Goal: Task Accomplishment & Management: Use online tool/utility

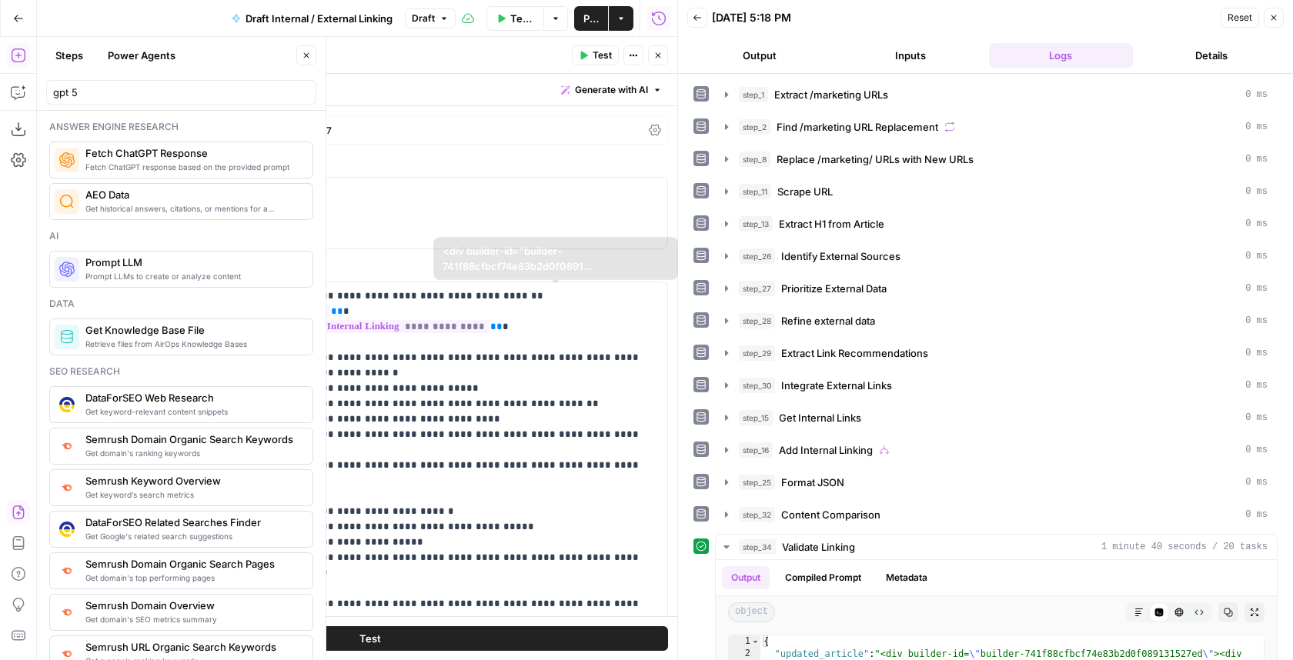
scroll to position [429, 0]
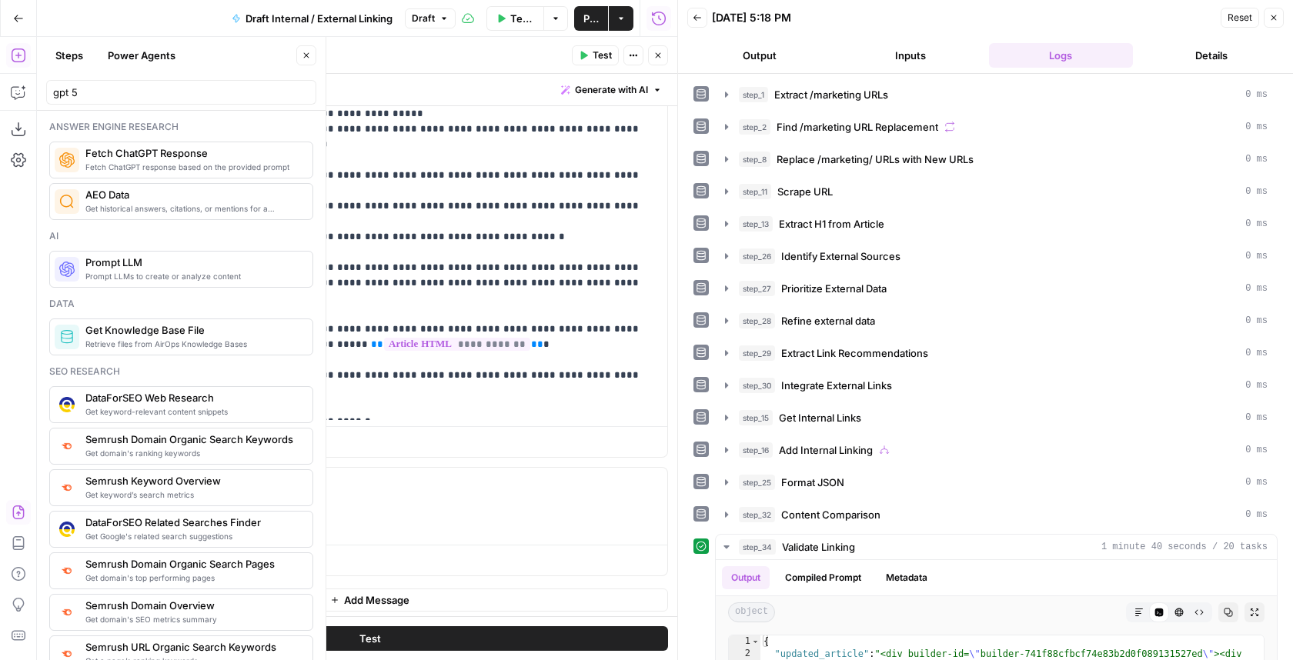
click at [560, 57] on button "Close" at bounding box center [658, 55] width 20 height 20
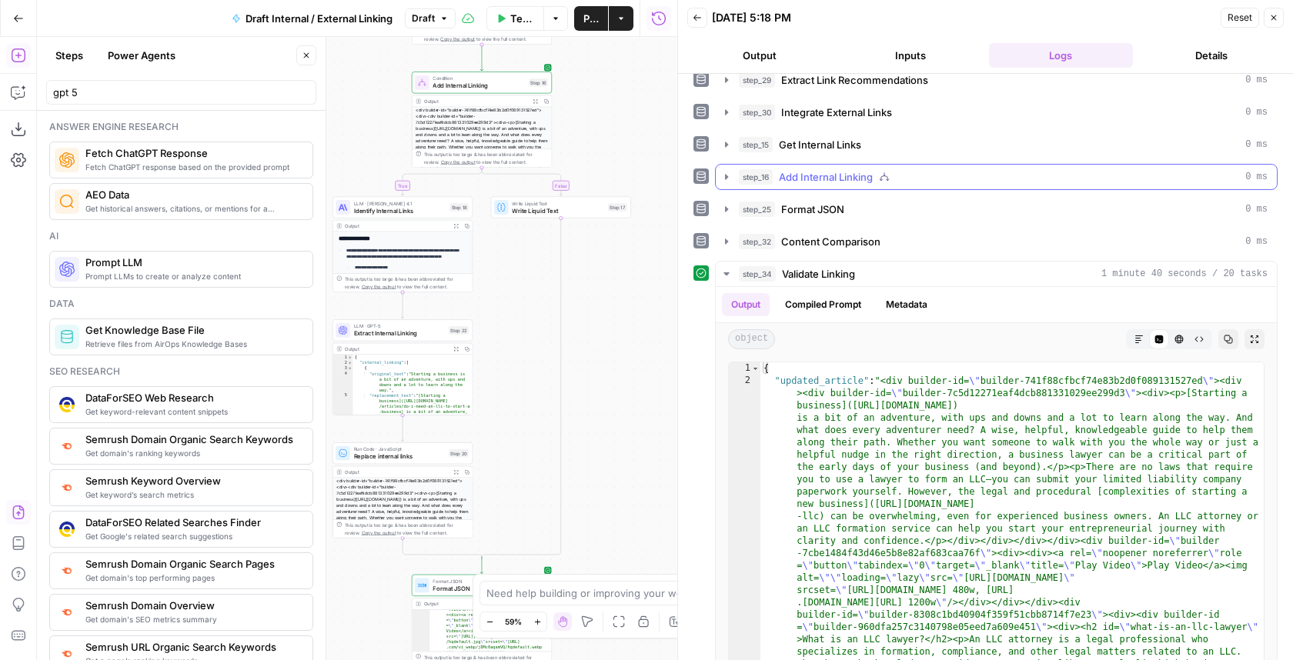
scroll to position [240, 0]
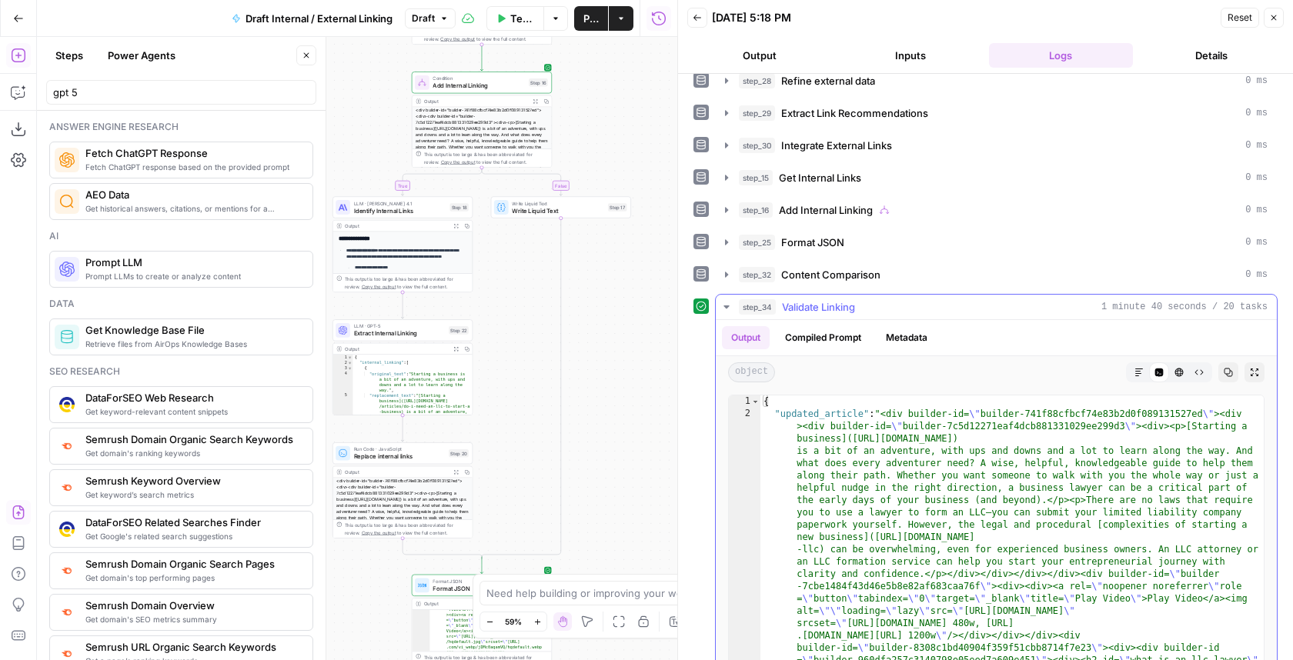
click at [560, 299] on span "Validate Linking" at bounding box center [818, 306] width 73 height 15
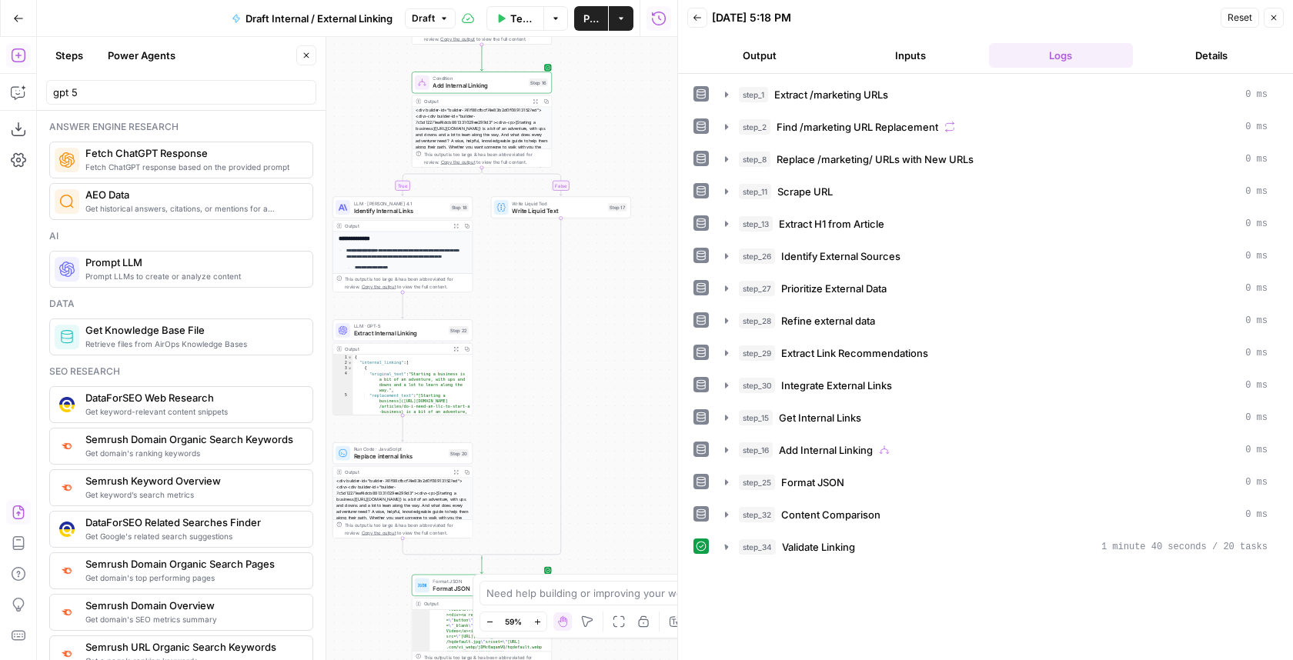
scroll to position [0, 0]
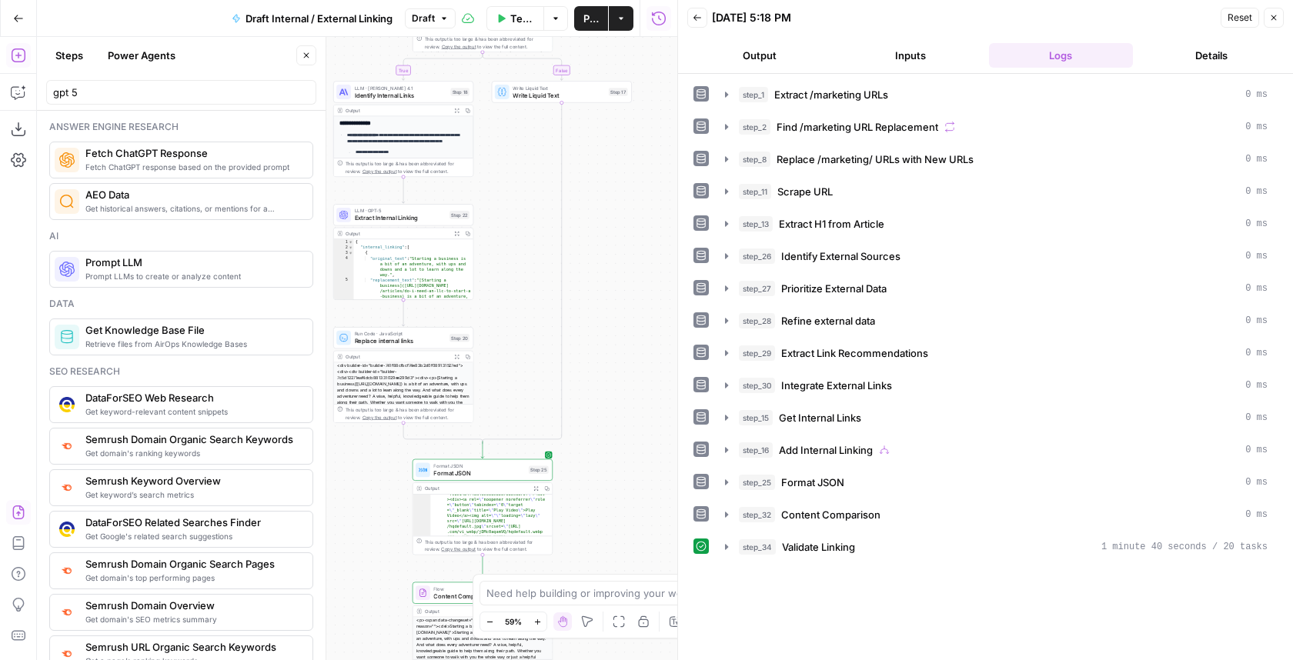
drag, startPoint x: 621, startPoint y: 326, endPoint x: 621, endPoint y: 307, distance: 19.2
click at [560, 307] on div "true false Workflow Set Inputs Inputs LLM · GPT-5 Nano Extract /marketing URLs …" at bounding box center [357, 348] width 640 height 623
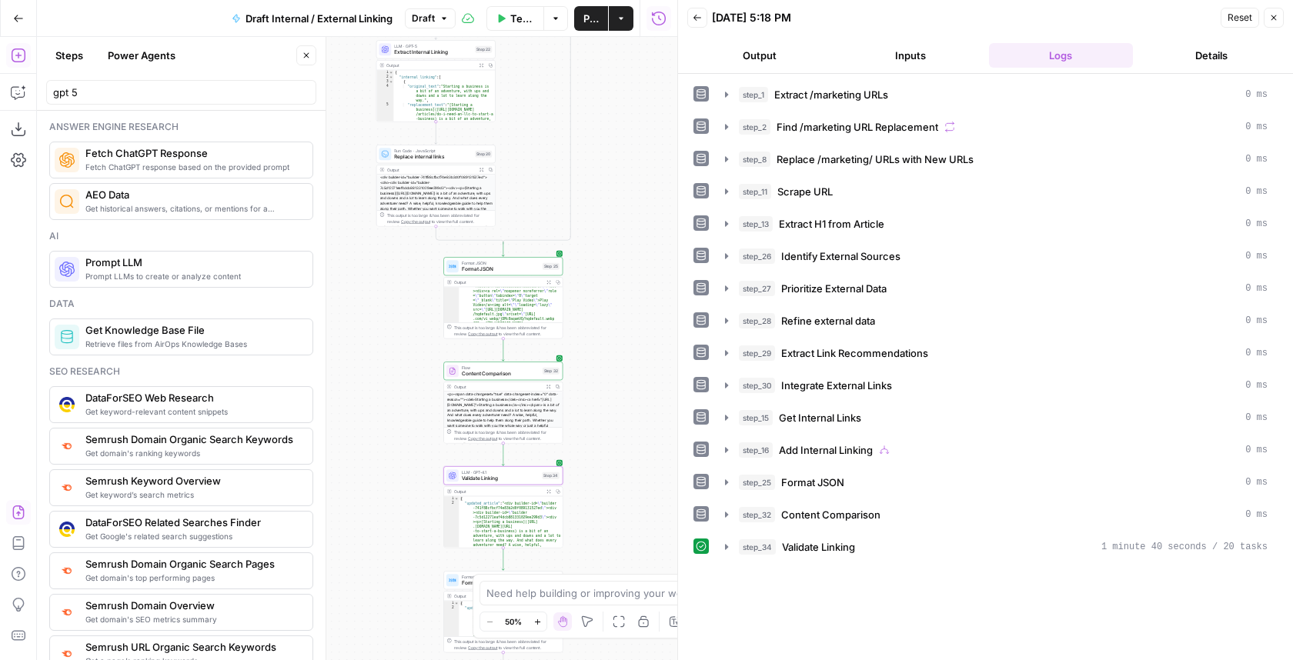
click at [560, 267] on div "true false Workflow Set Inputs Inputs LLM · GPT-5 Nano Extract /marketing URLs …" at bounding box center [357, 348] width 640 height 623
drag, startPoint x: 681, startPoint y: 417, endPoint x: 681, endPoint y: 289, distance: 128.5
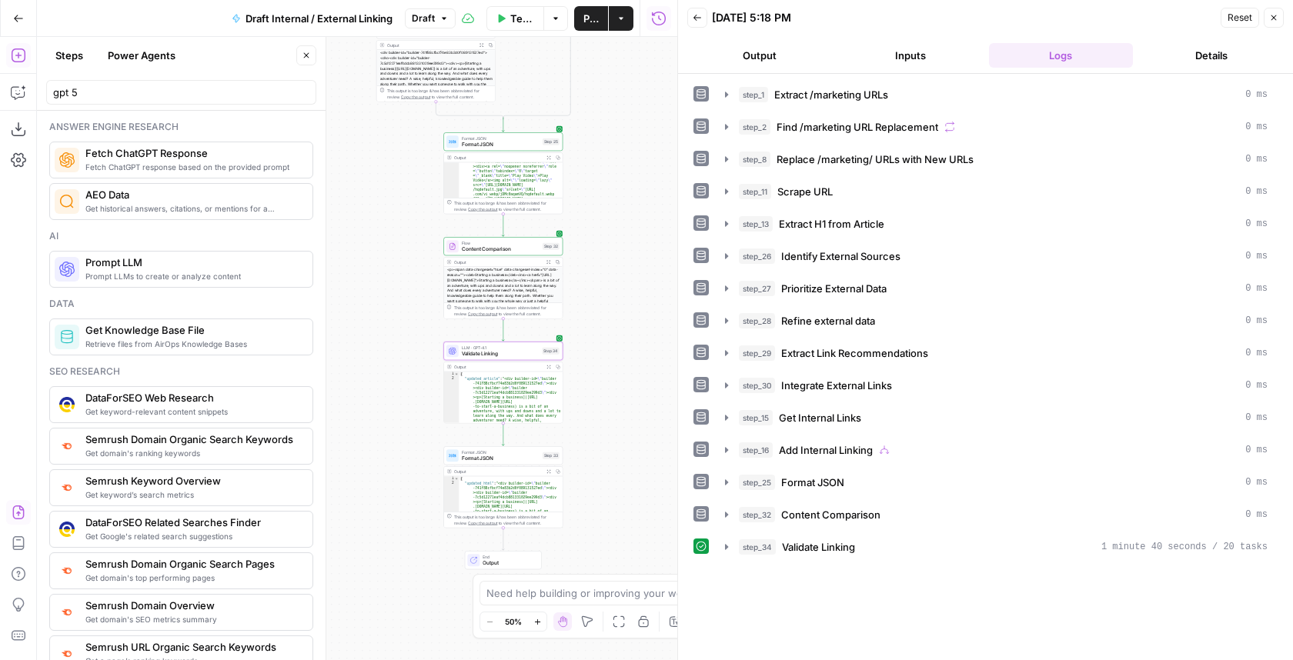
drag, startPoint x: 604, startPoint y: 422, endPoint x: 604, endPoint y: 406, distance: 16.2
click at [560, 406] on div "true false Workflow Set Inputs Inputs LLM · GPT-5 Nano Extract /marketing URLs …" at bounding box center [357, 348] width 640 height 623
click at [560, 540] on div "step_34 Validate Linking 1 minute 40 seconds / 20 tasks" at bounding box center [1003, 547] width 529 height 15
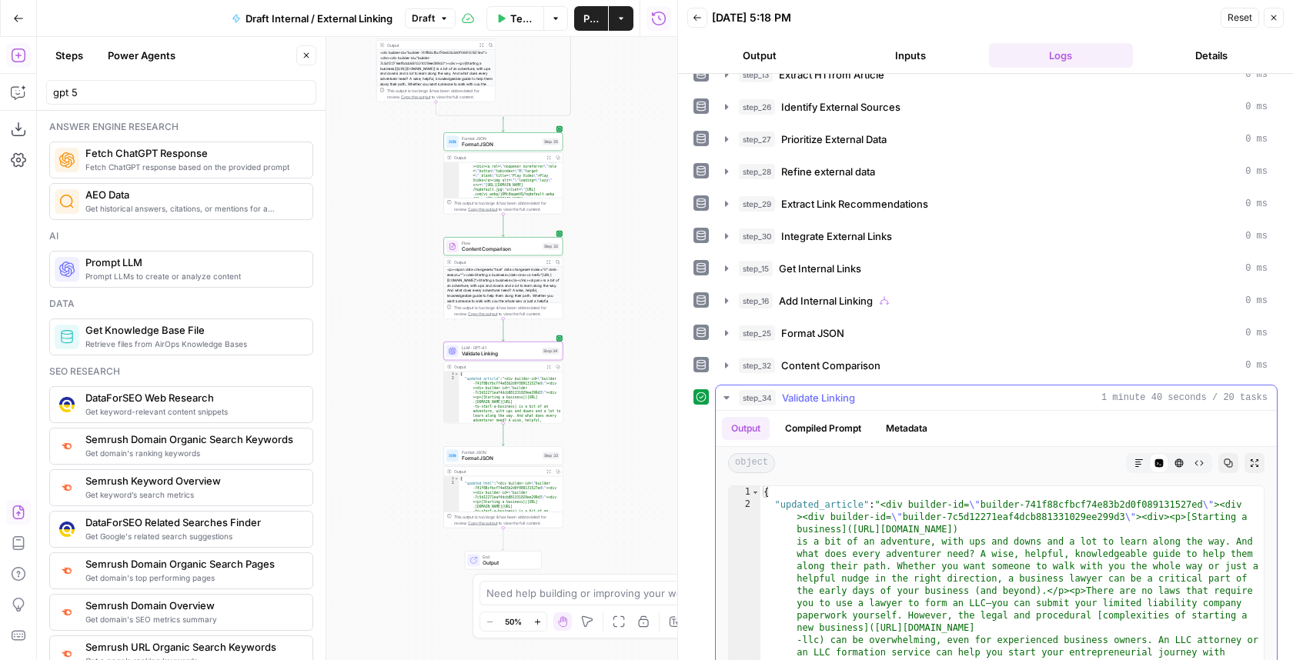
click at [560, 459] on icon "button" at bounding box center [1138, 463] width 9 height 9
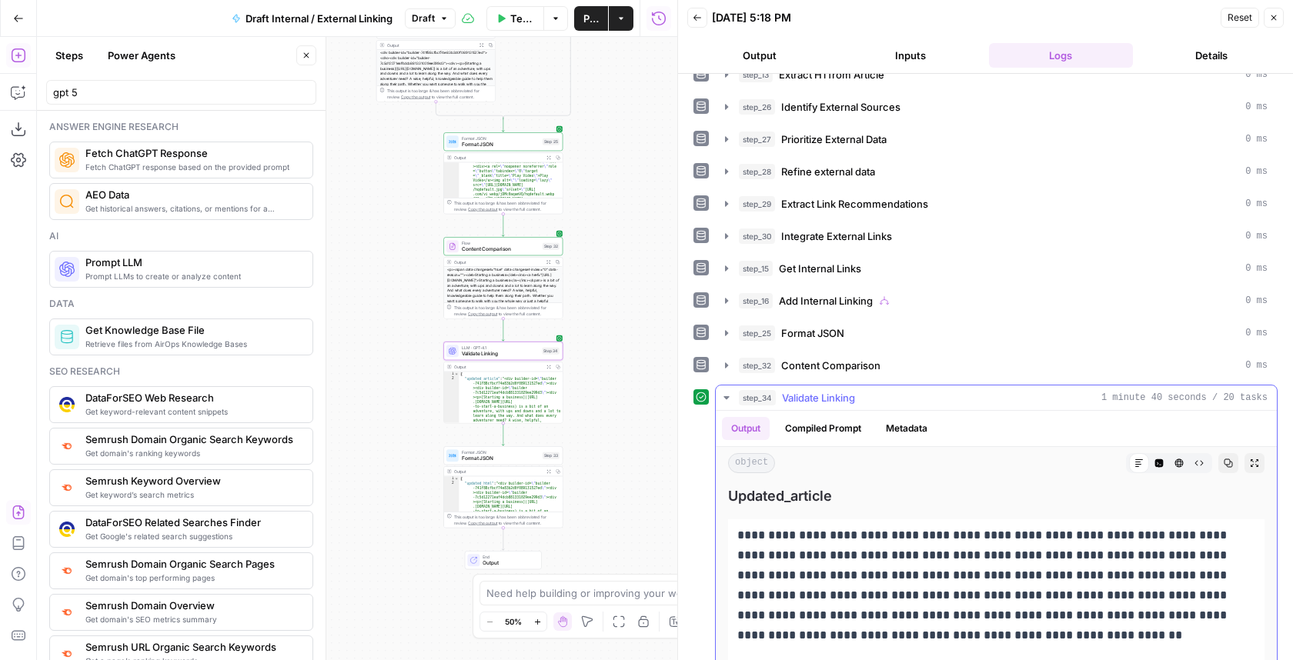
scroll to position [281, 0]
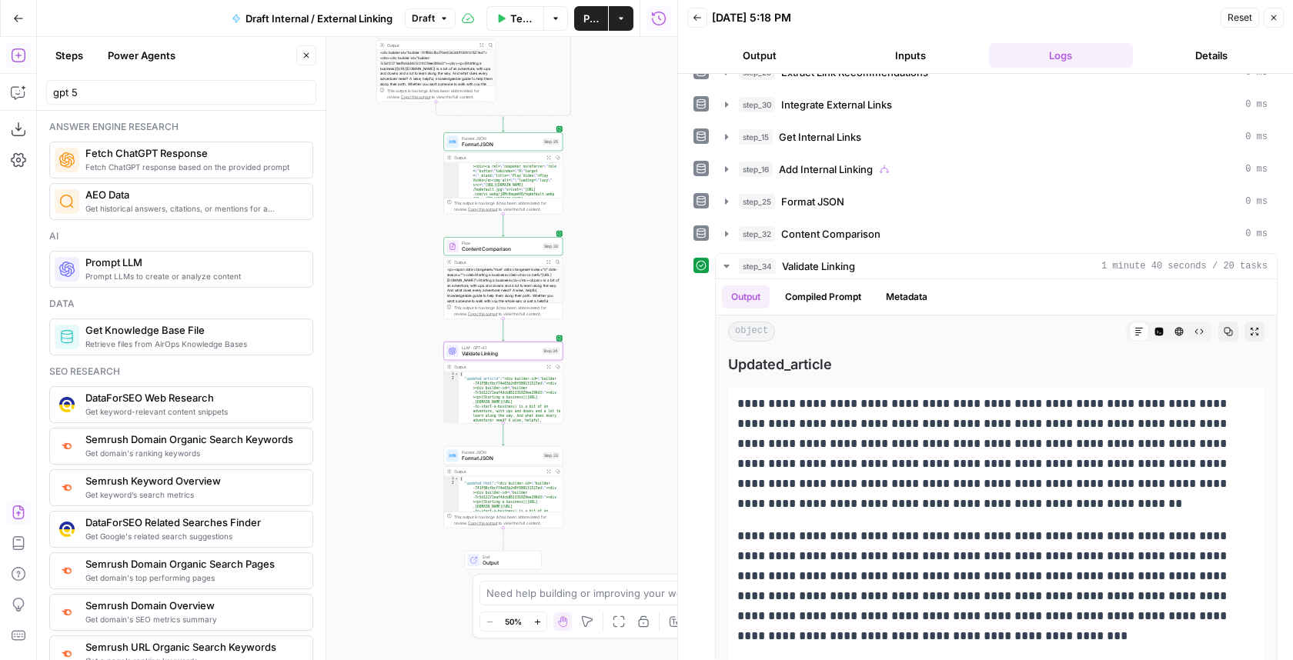
click at [480, 355] on span "Validate Linking" at bounding box center [501, 354] width 78 height 8
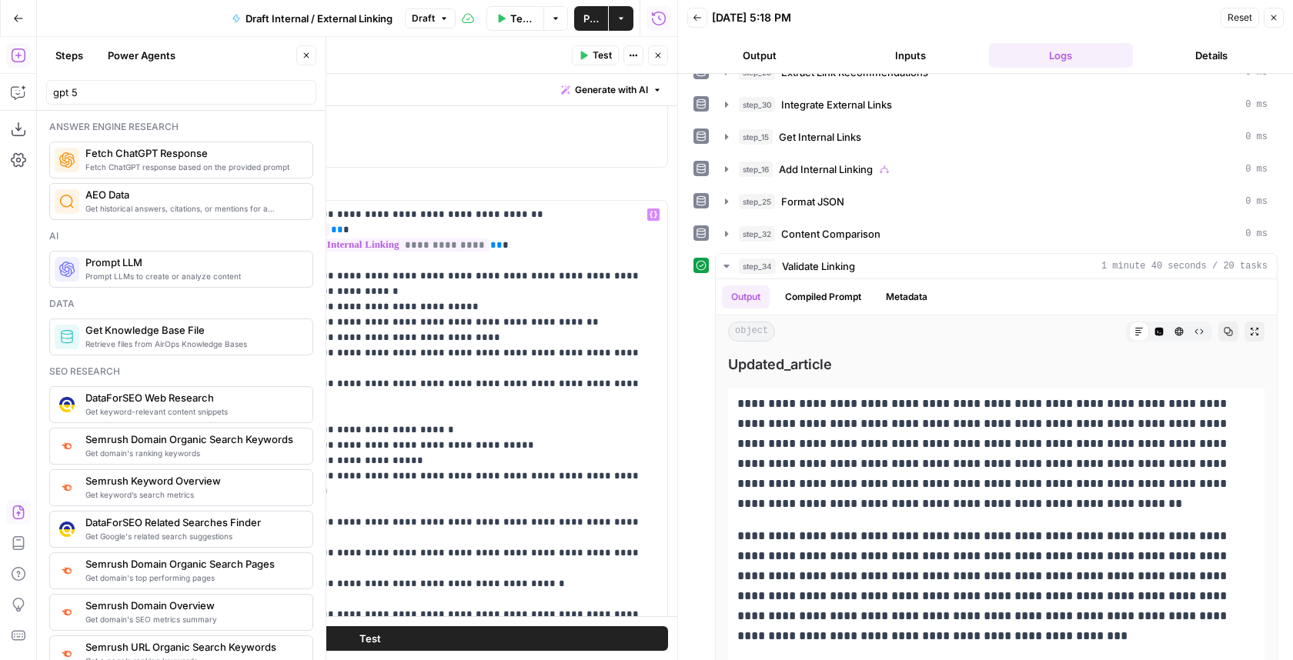
scroll to position [72, 0]
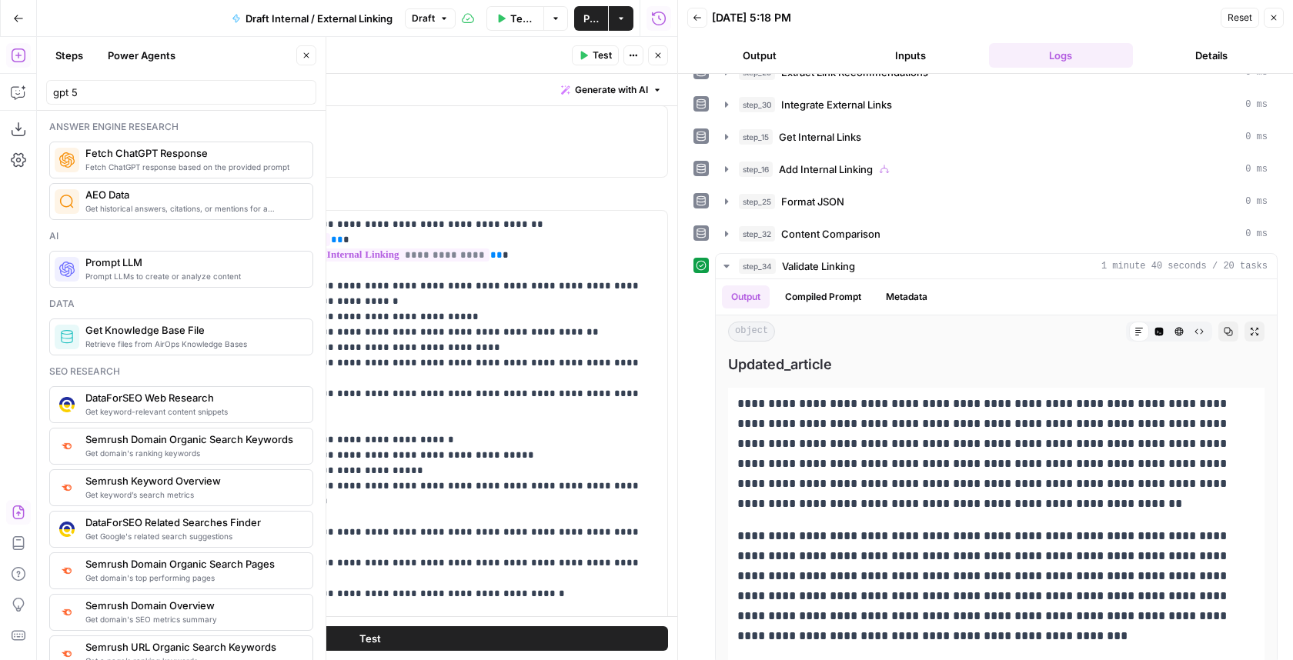
click at [560, 54] on header "Validate Linking Validate Linking ( step_34 ) Test Actions Close" at bounding box center [369, 55] width 615 height 37
click at [560, 54] on button "Close" at bounding box center [658, 55] width 20 height 20
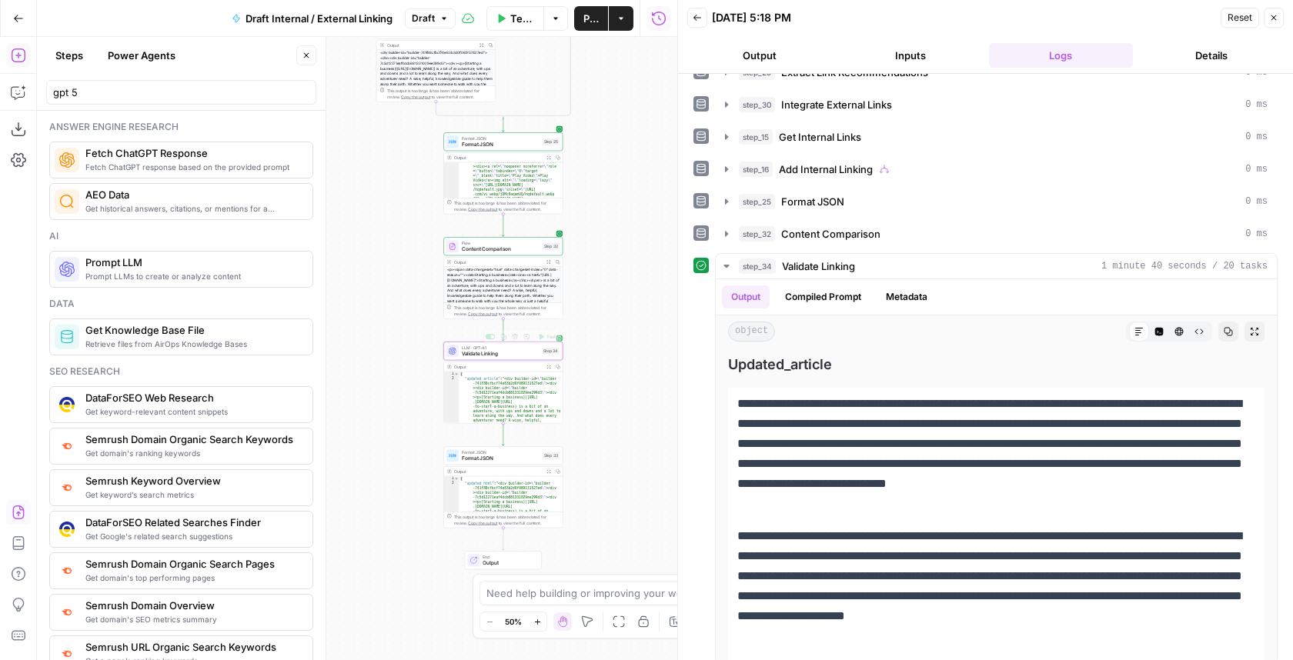
click at [469, 363] on div "Output Expand Output Copy" at bounding box center [503, 368] width 119 height 10
click at [470, 354] on span "Content Comparison" at bounding box center [501, 354] width 78 height 8
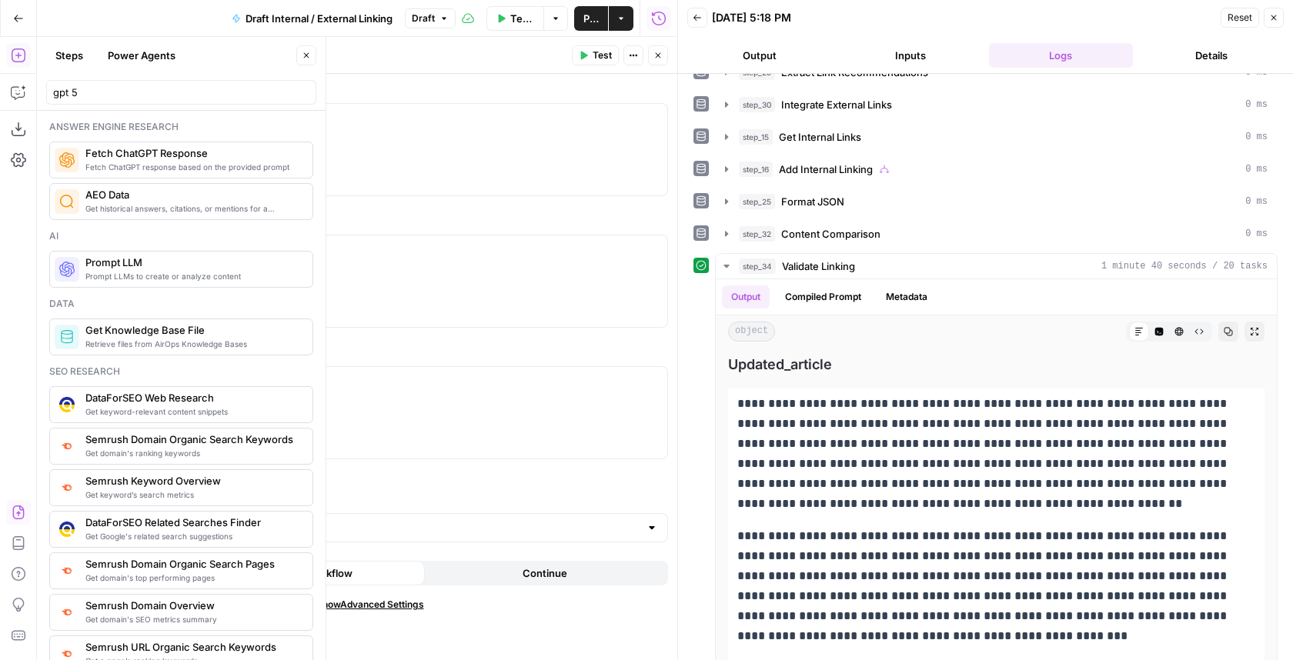
click at [560, 53] on icon "button" at bounding box center [657, 55] width 9 height 9
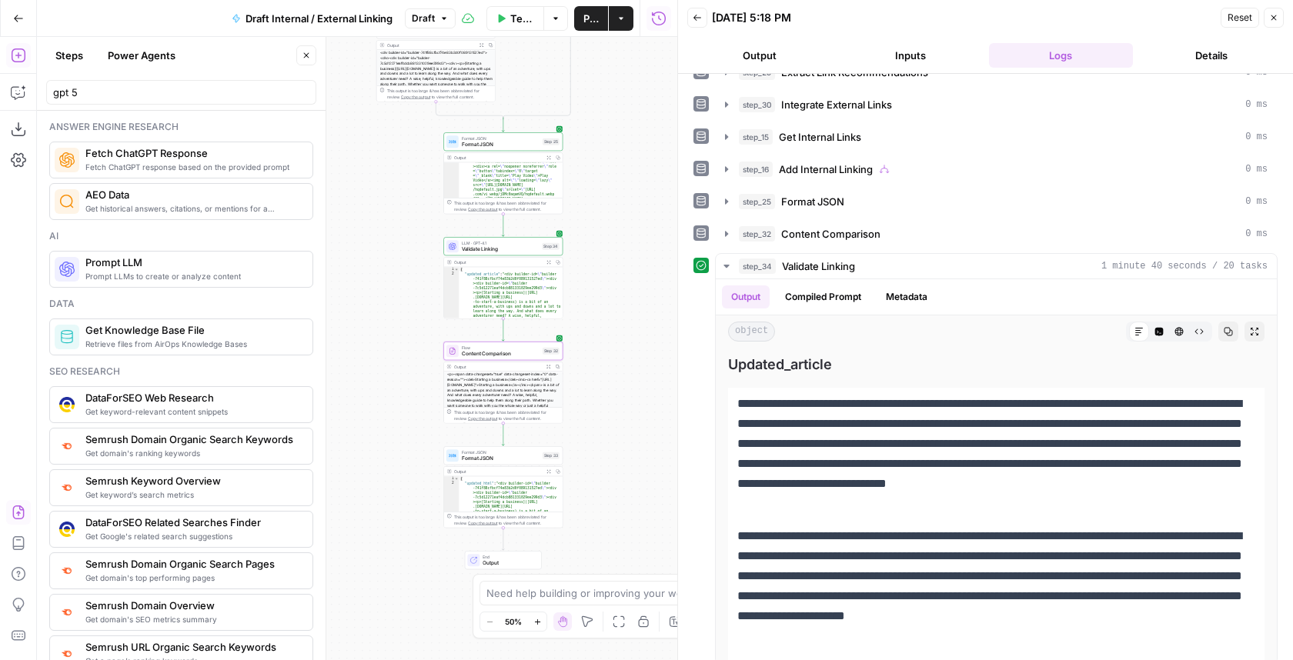
type textarea "*"
click at [549, 260] on icon "button" at bounding box center [548, 262] width 5 height 5
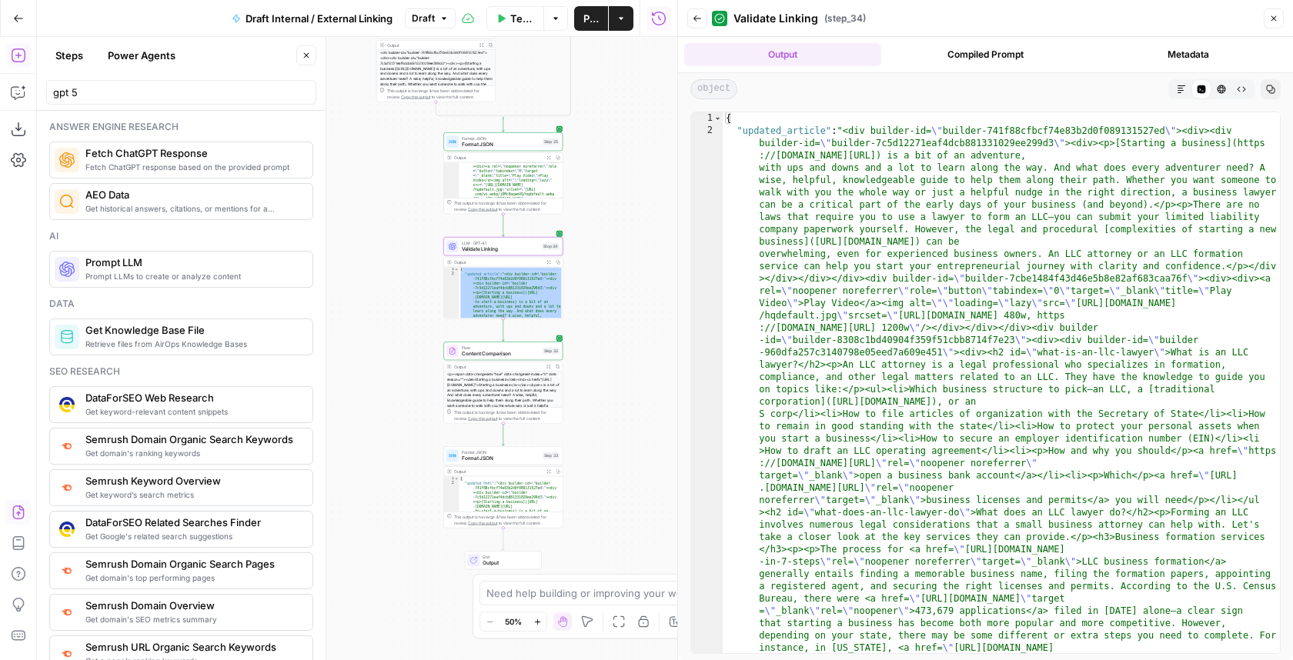
type textarea "**********"
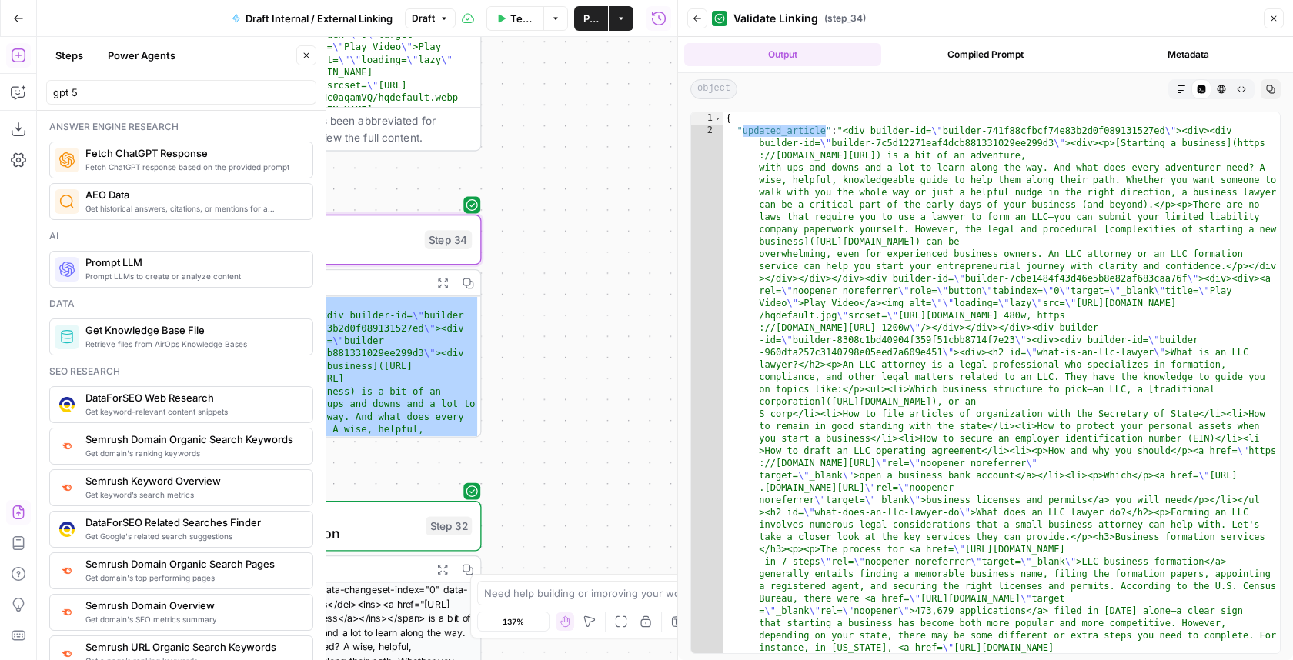
drag, startPoint x: 607, startPoint y: 291, endPoint x: 743, endPoint y: 276, distance: 137.1
click at [560, 276] on body "LegalZoom New Home Browse Insights Opportunities Your Data Recent Grids Article…" at bounding box center [646, 330] width 1293 height 660
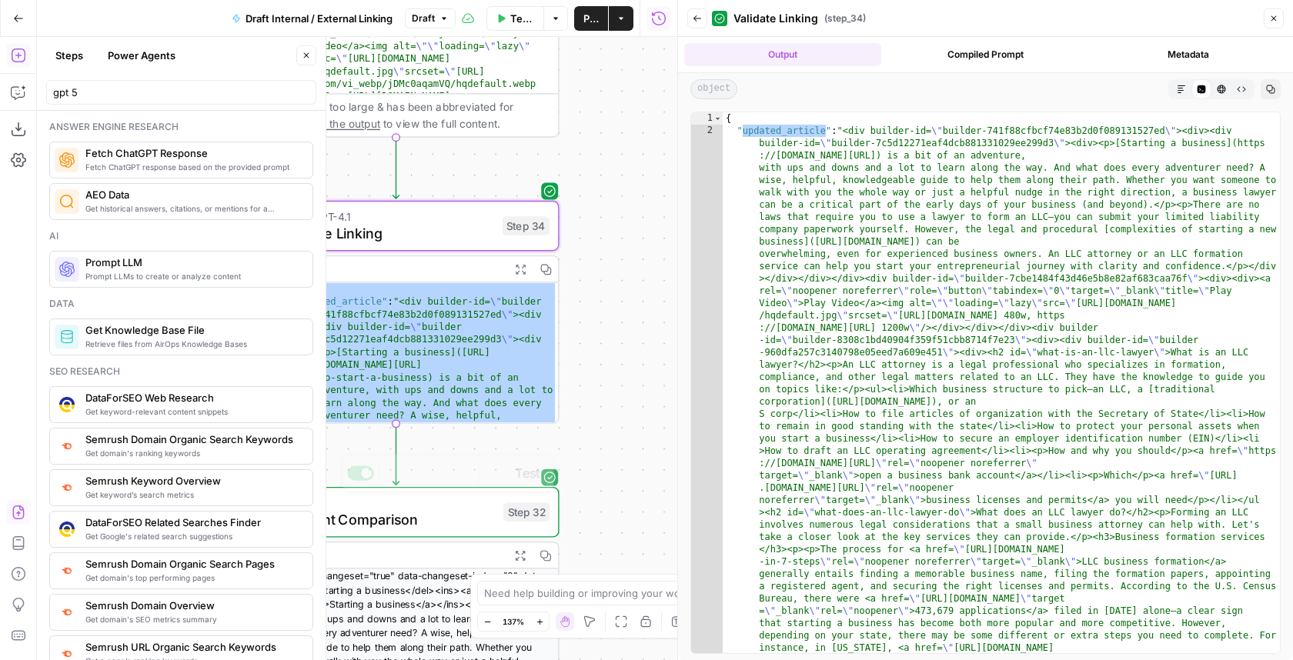
click at [426, 506] on span "Flow" at bounding box center [388, 503] width 212 height 17
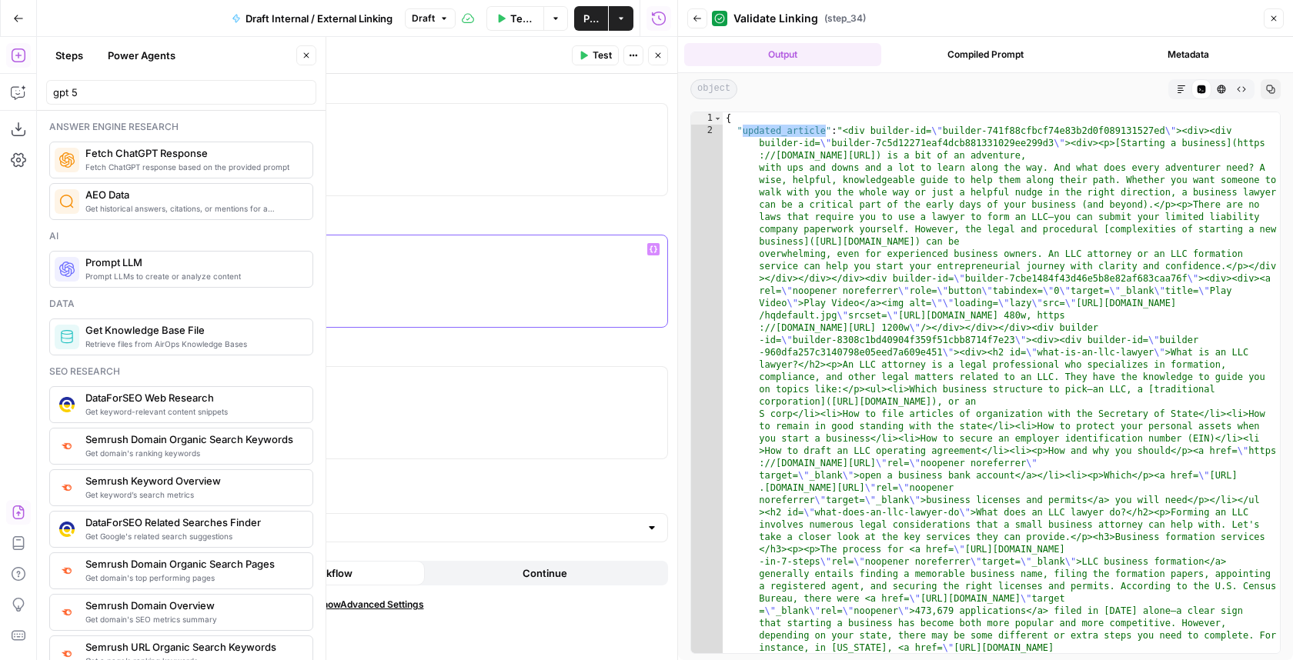
click at [309, 255] on p "**********" at bounding box center [370, 249] width 576 height 15
click at [560, 65] on button "Close" at bounding box center [658, 55] width 20 height 20
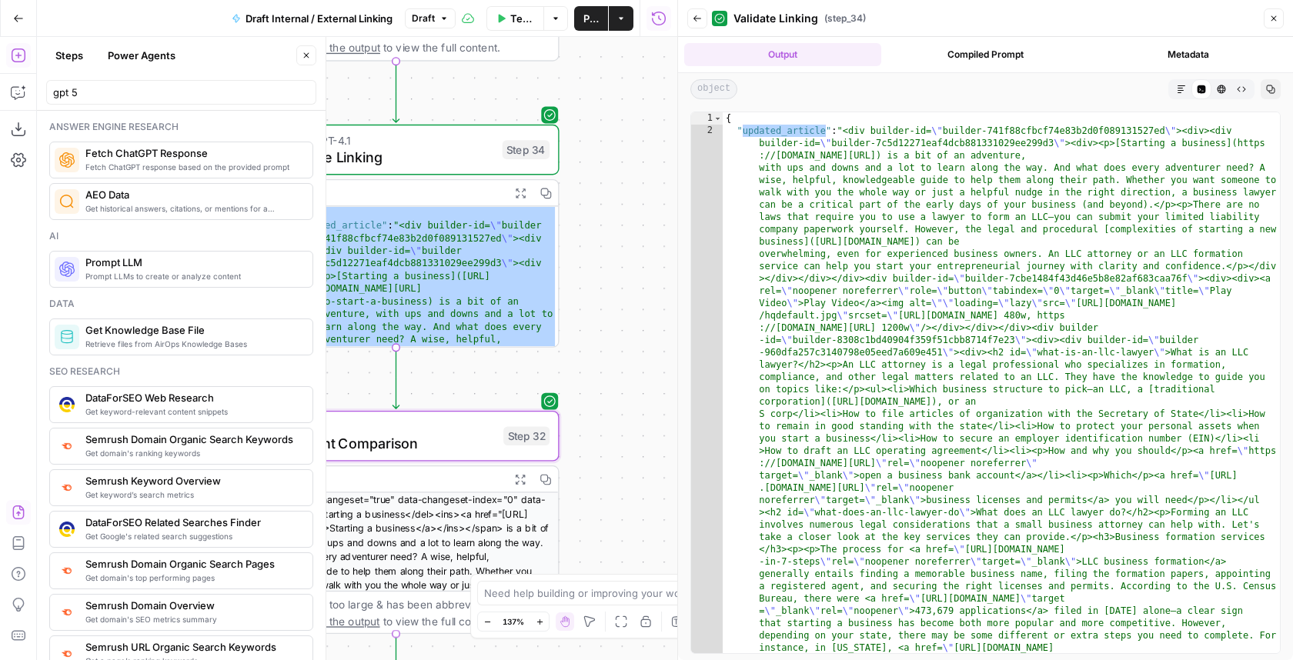
click at [560, 363] on div "true false Workflow Set Inputs Inputs LLM · GPT-5 Nano Extract /marketing URLs …" at bounding box center [357, 348] width 640 height 623
click at [305, 49] on button "Close" at bounding box center [306, 55] width 20 height 20
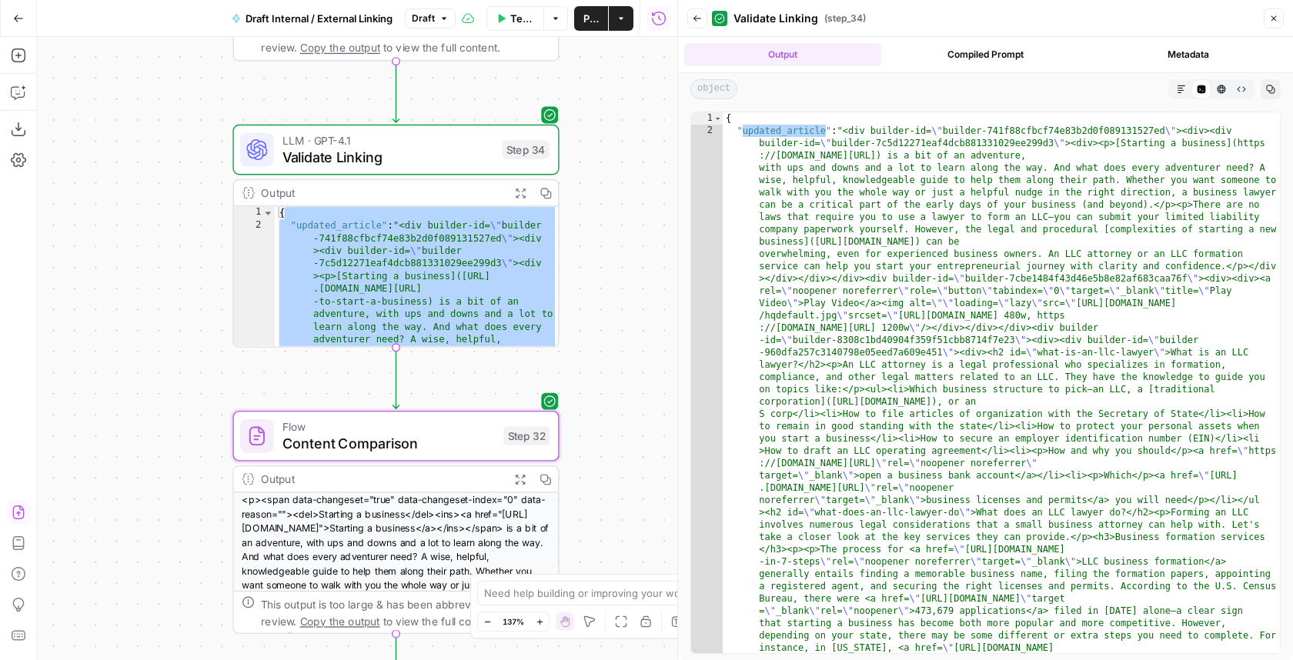
click at [560, 239] on div "true false Workflow Set Inputs Inputs LLM · GPT-5 Nano Extract /marketing URLs …" at bounding box center [357, 348] width 640 height 623
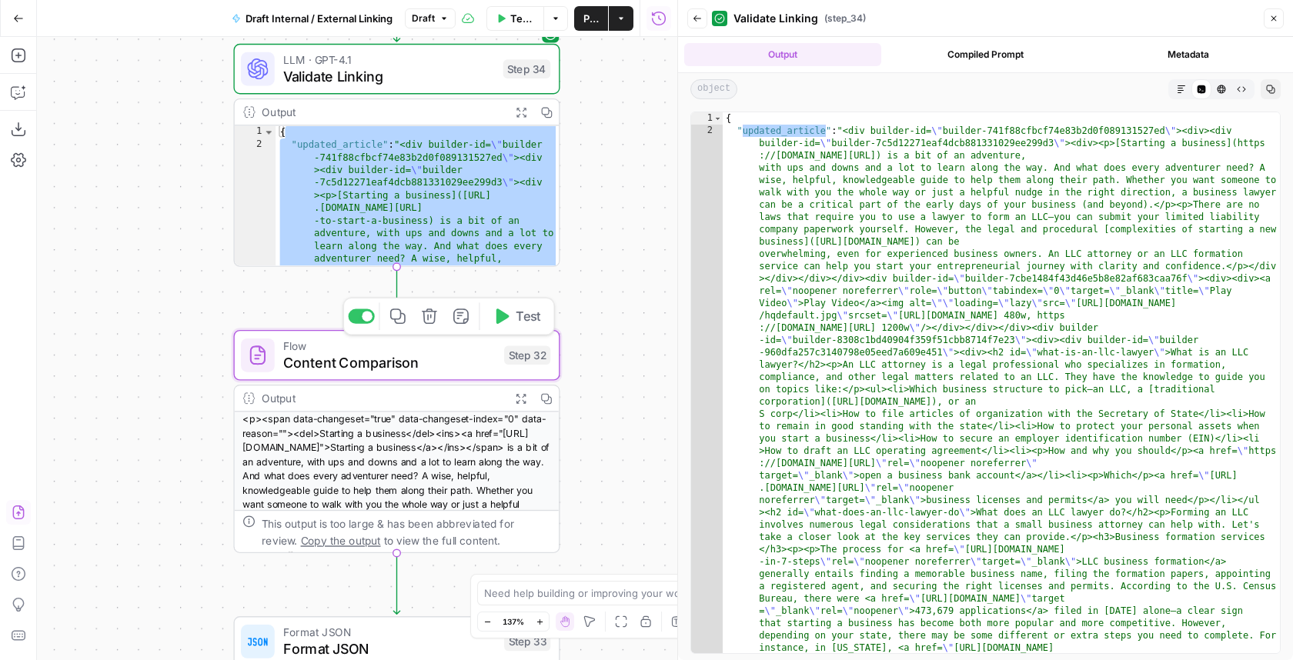
click at [455, 366] on span "Content Comparison" at bounding box center [389, 363] width 212 height 21
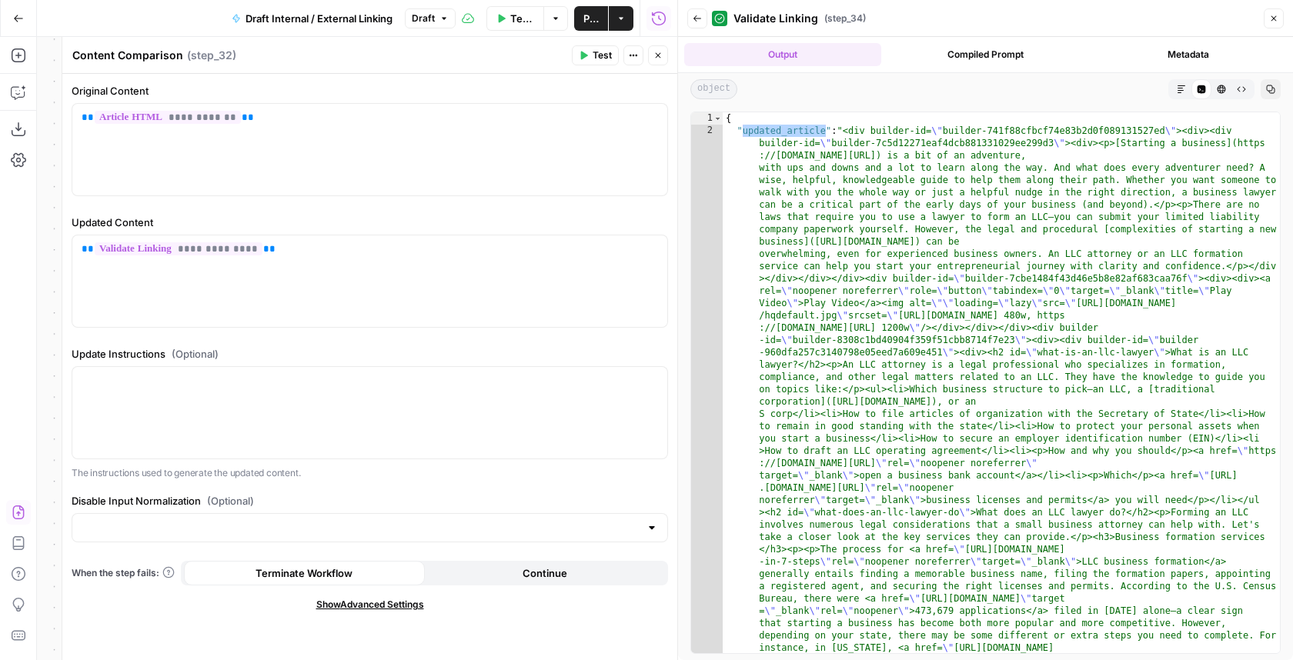
click at [560, 55] on icon "button" at bounding box center [657, 55] width 9 height 9
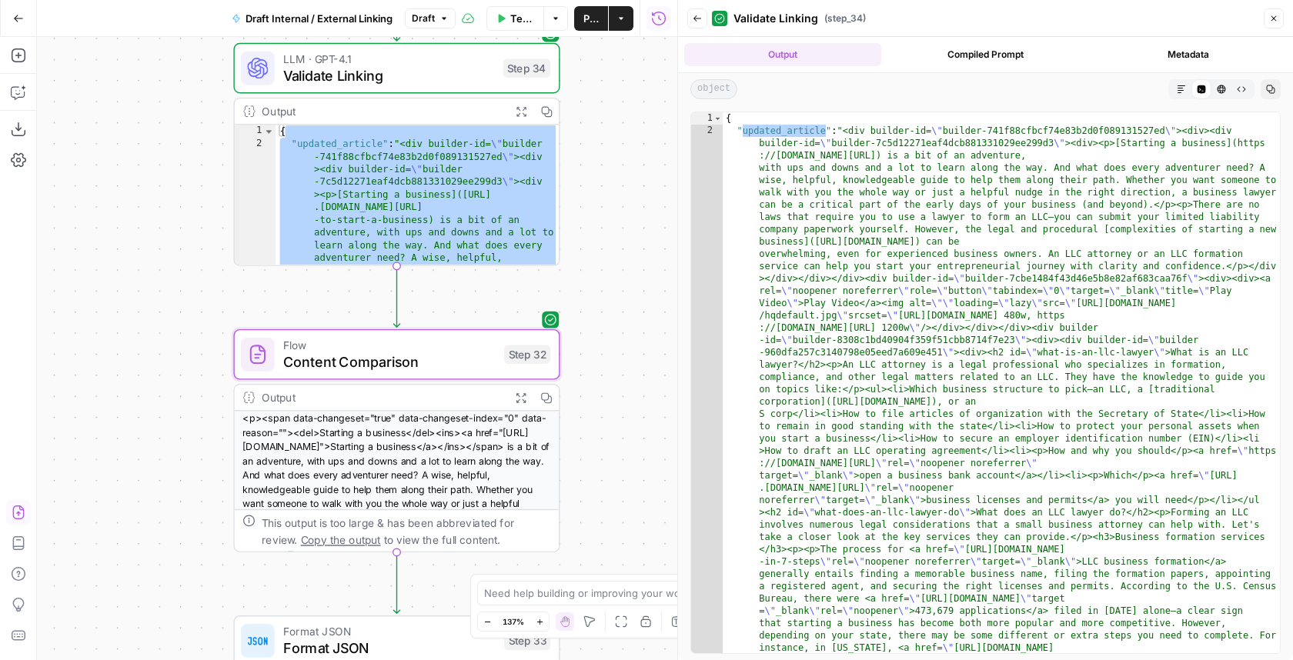
drag, startPoint x: 641, startPoint y: 509, endPoint x: 643, endPoint y: 259, distance: 250.1
click at [560, 258] on div "true false Workflow Set Inputs Inputs LLM · GPT-5 Nano Extract /marketing URLs …" at bounding box center [357, 348] width 640 height 623
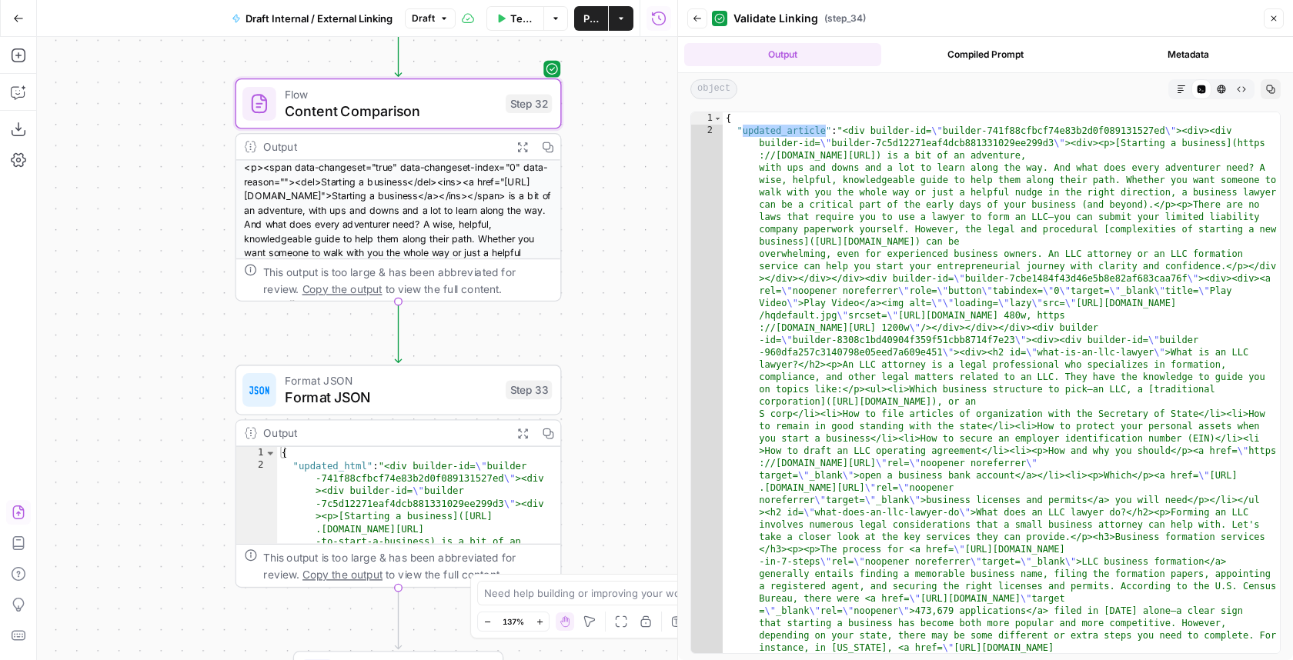
click at [438, 402] on span "Format JSON" at bounding box center [391, 397] width 212 height 21
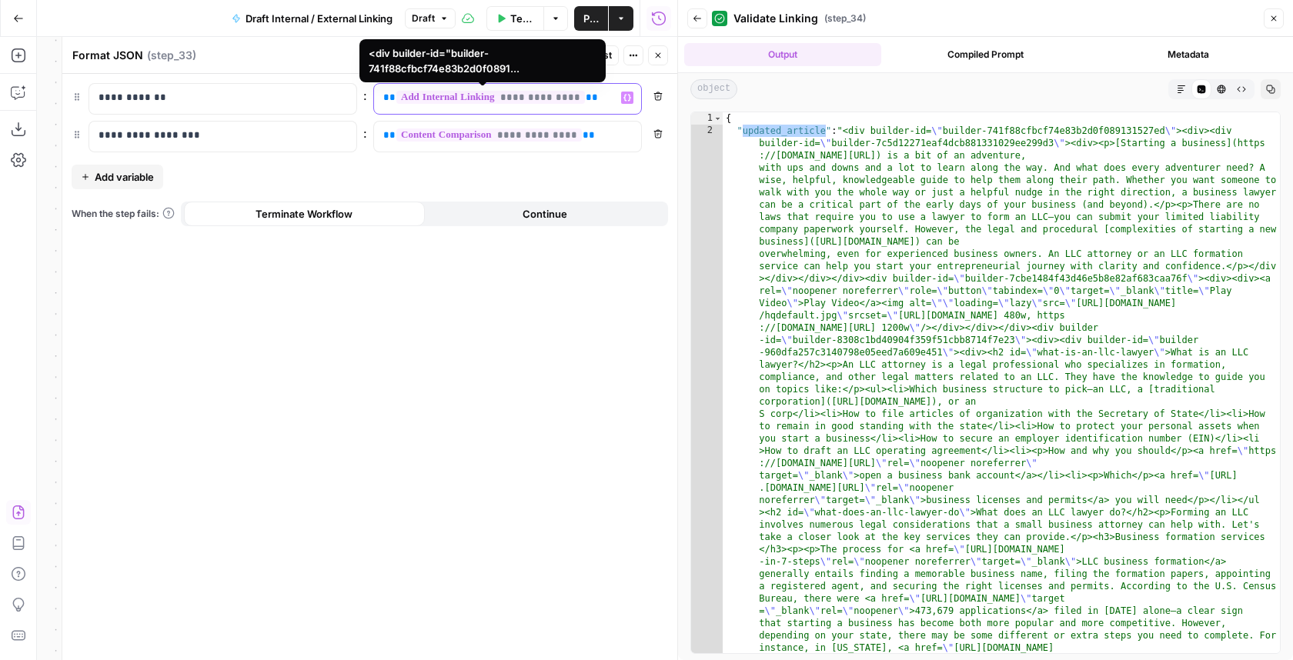
click at [533, 99] on span "**********" at bounding box center [490, 97] width 189 height 13
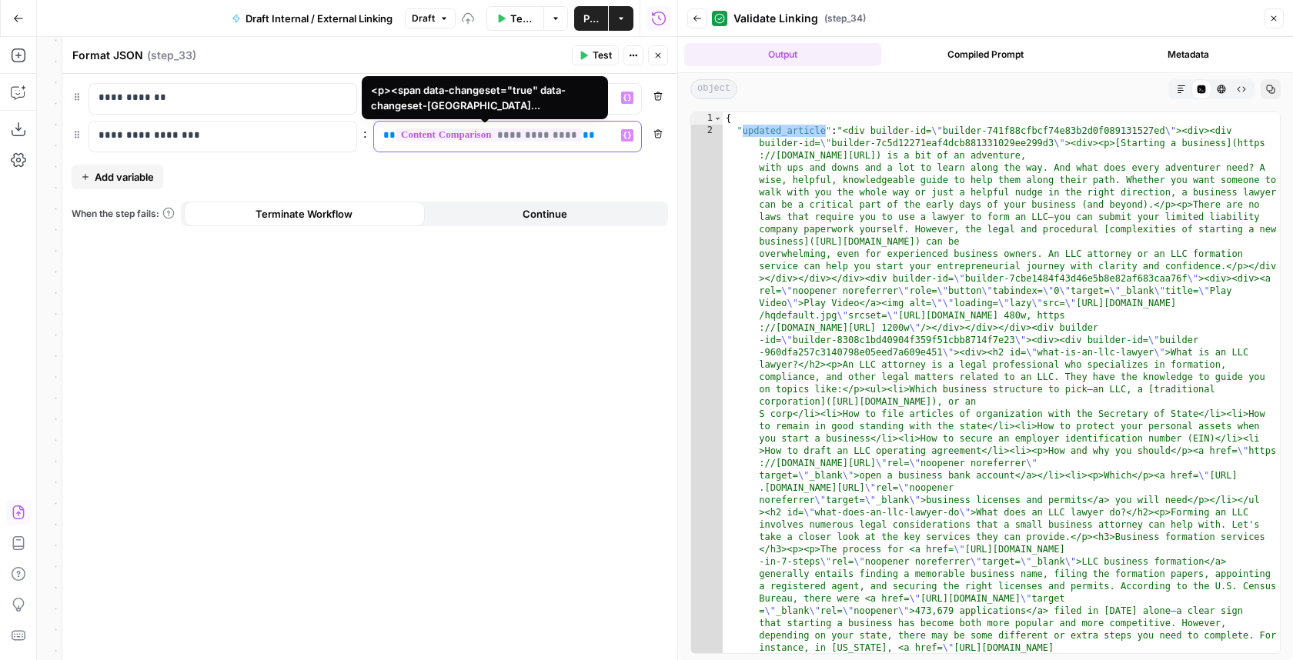
click at [535, 135] on span "**********" at bounding box center [488, 135] width 185 height 13
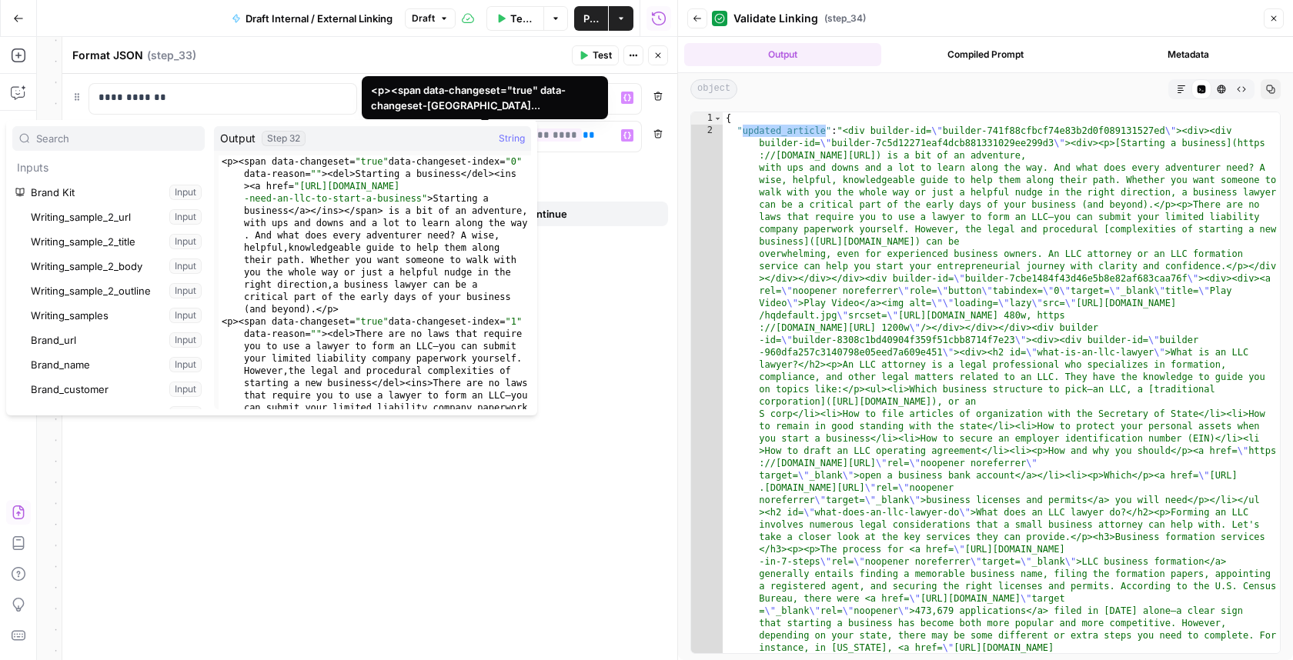
scroll to position [12099, 0]
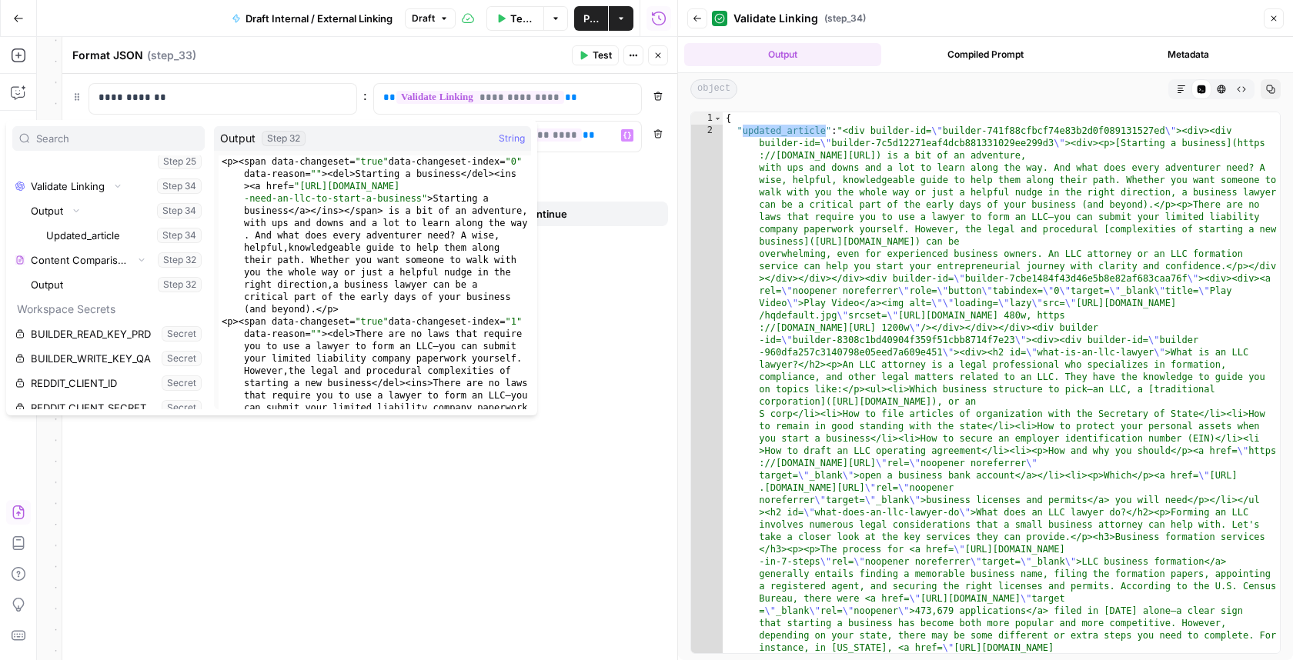
click at [560, 308] on div "**********" at bounding box center [369, 367] width 615 height 586
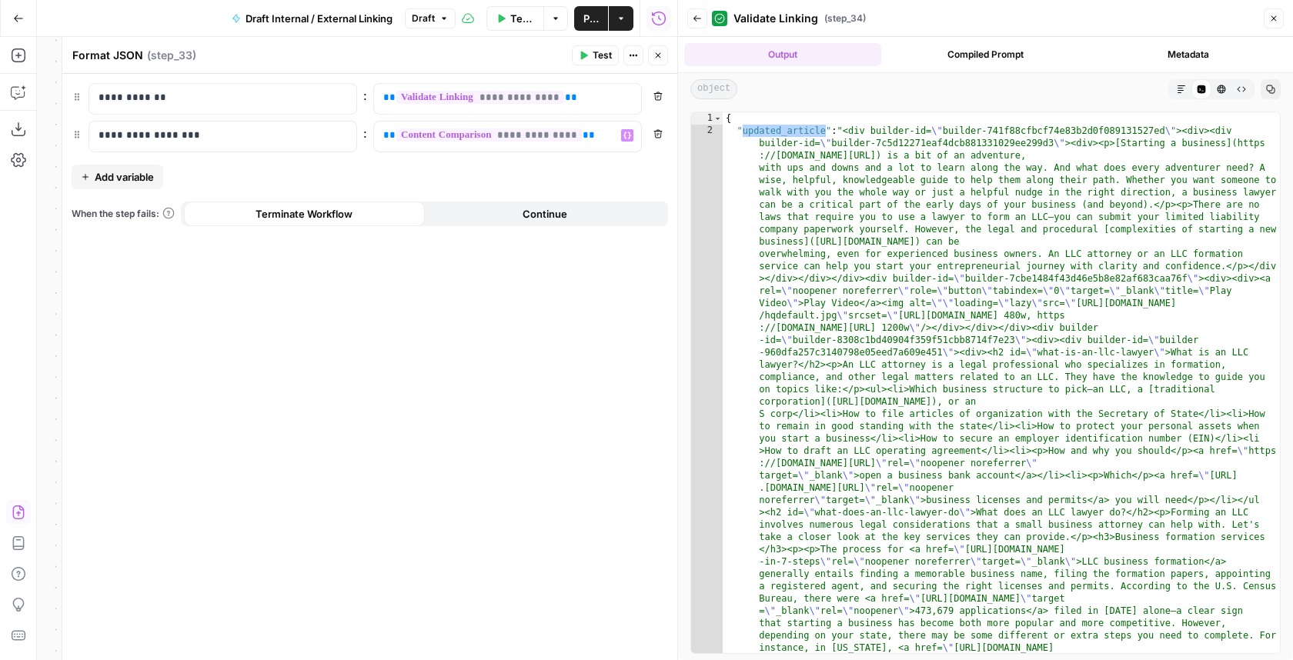
click at [560, 64] on header "Format JSON Format JSON ( step_33 ) Test Actions Close" at bounding box center [369, 55] width 615 height 37
click at [560, 64] on button "Close" at bounding box center [658, 55] width 20 height 20
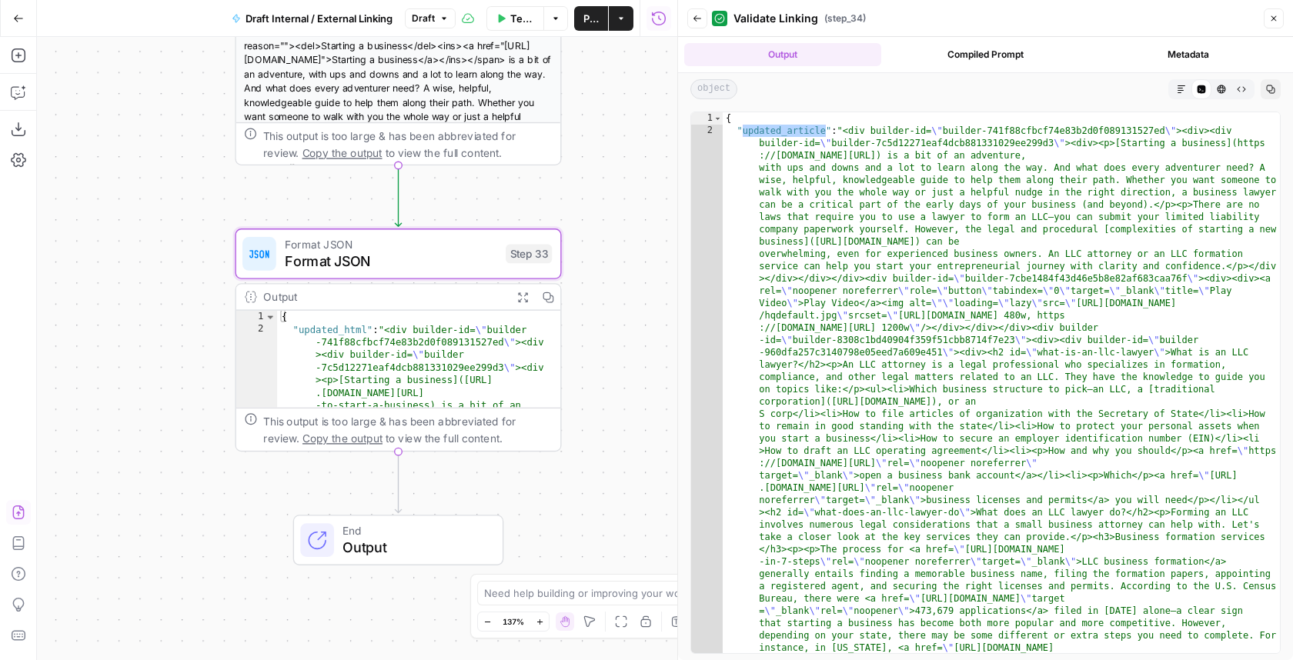
drag, startPoint x: 615, startPoint y: 418, endPoint x: 615, endPoint y: 282, distance: 136.2
click at [560, 281] on div "true false Workflow Set Inputs Inputs LLM · GPT-5 Nano Extract /marketing URLs …" at bounding box center [357, 348] width 640 height 623
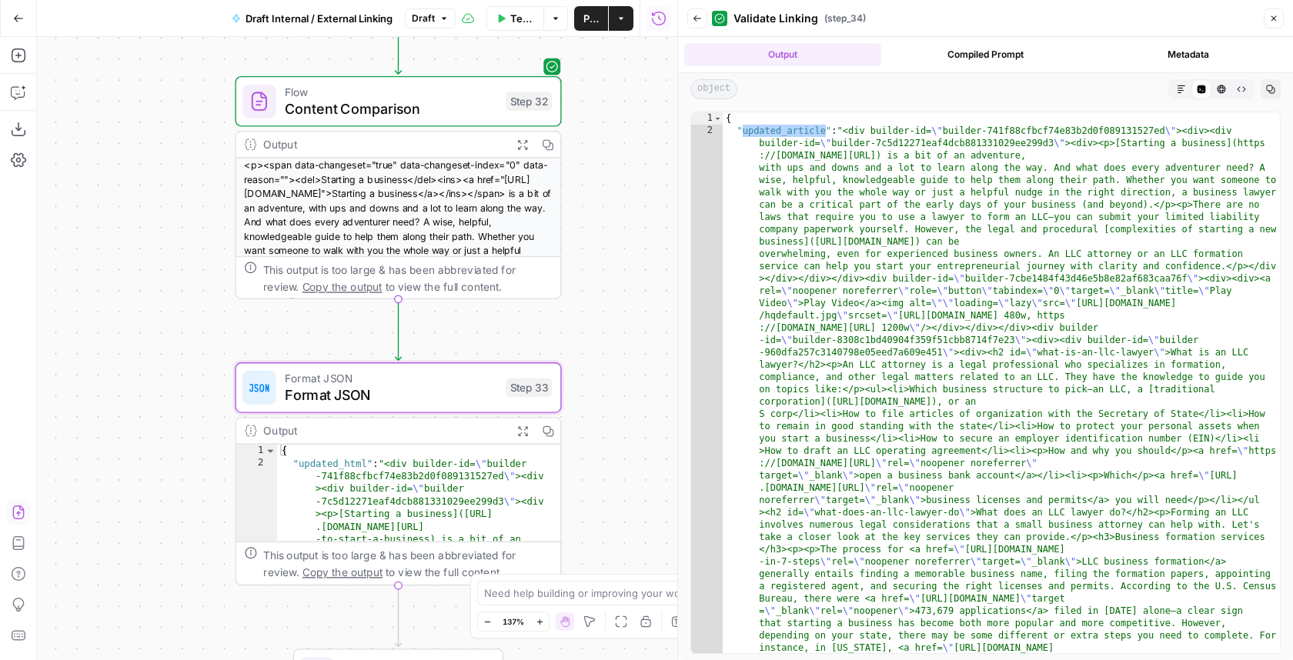
drag, startPoint x: 615, startPoint y: 419, endPoint x: 615, endPoint y: 546, distance: 127.0
click at [560, 546] on div "true false Workflow Set Inputs Inputs LLM · GPT-5 Nano Extract /marketing URLs …" at bounding box center [357, 348] width 640 height 623
click at [560, 13] on button "Back" at bounding box center [697, 18] width 20 height 20
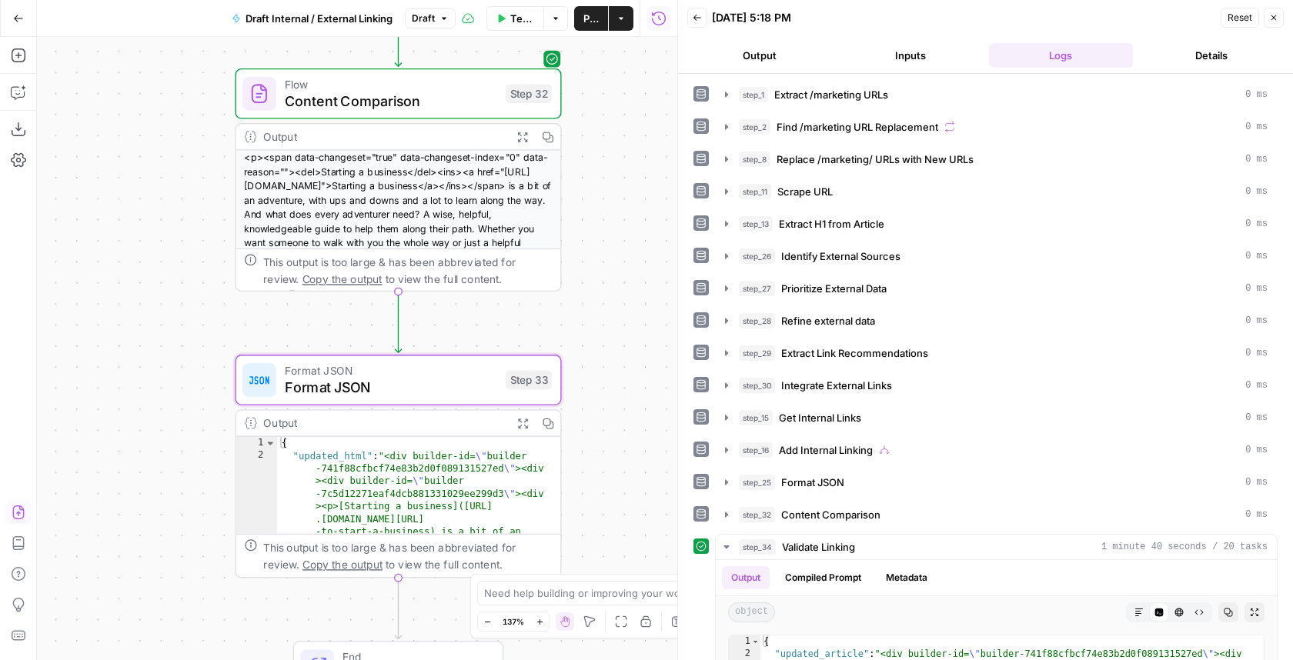
drag, startPoint x: 649, startPoint y: 487, endPoint x: 649, endPoint y: 224, distance: 263.2
click at [560, 224] on div "true false Workflow Set Inputs Inputs LLM · GPT-5 Nano Extract /marketing URLs …" at bounding box center [357, 348] width 640 height 623
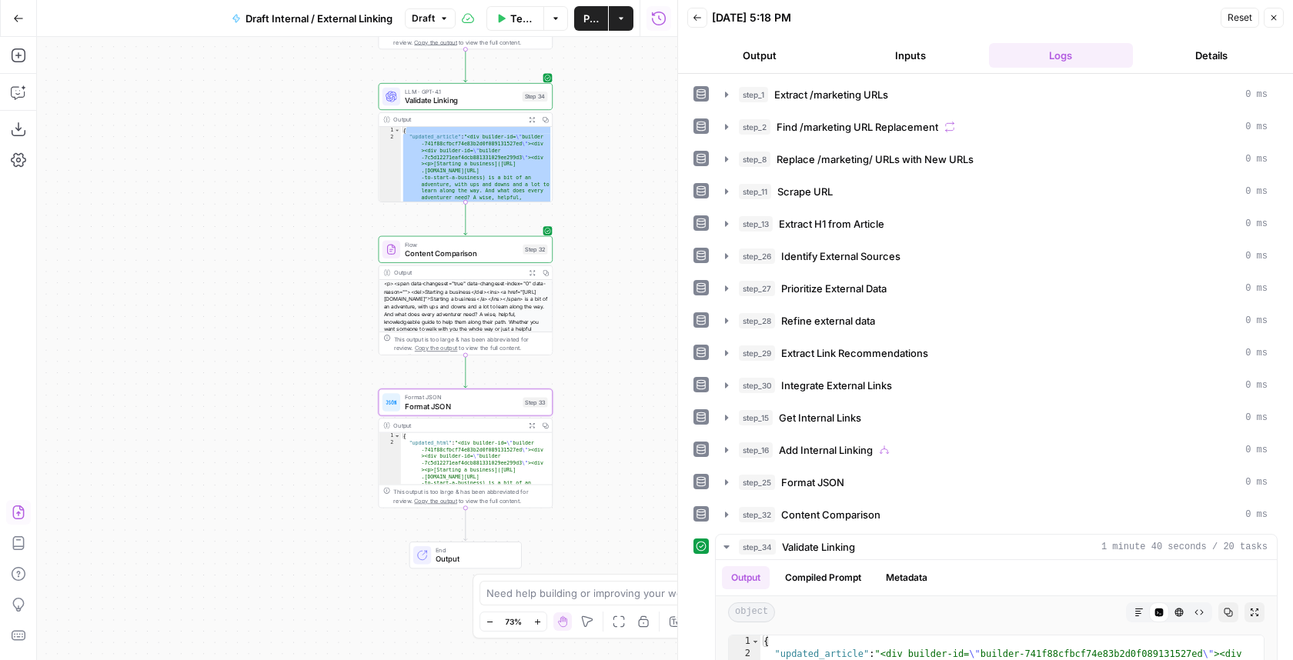
drag, startPoint x: 613, startPoint y: 229, endPoint x: 586, endPoint y: 448, distance: 221.0
click at [560, 448] on div "true false Workflow Set Inputs Inputs LLM · GPT-5 Nano Extract /marketing URLs …" at bounding box center [357, 348] width 640 height 623
click at [532, 230] on span "Test" at bounding box center [536, 229] width 14 height 10
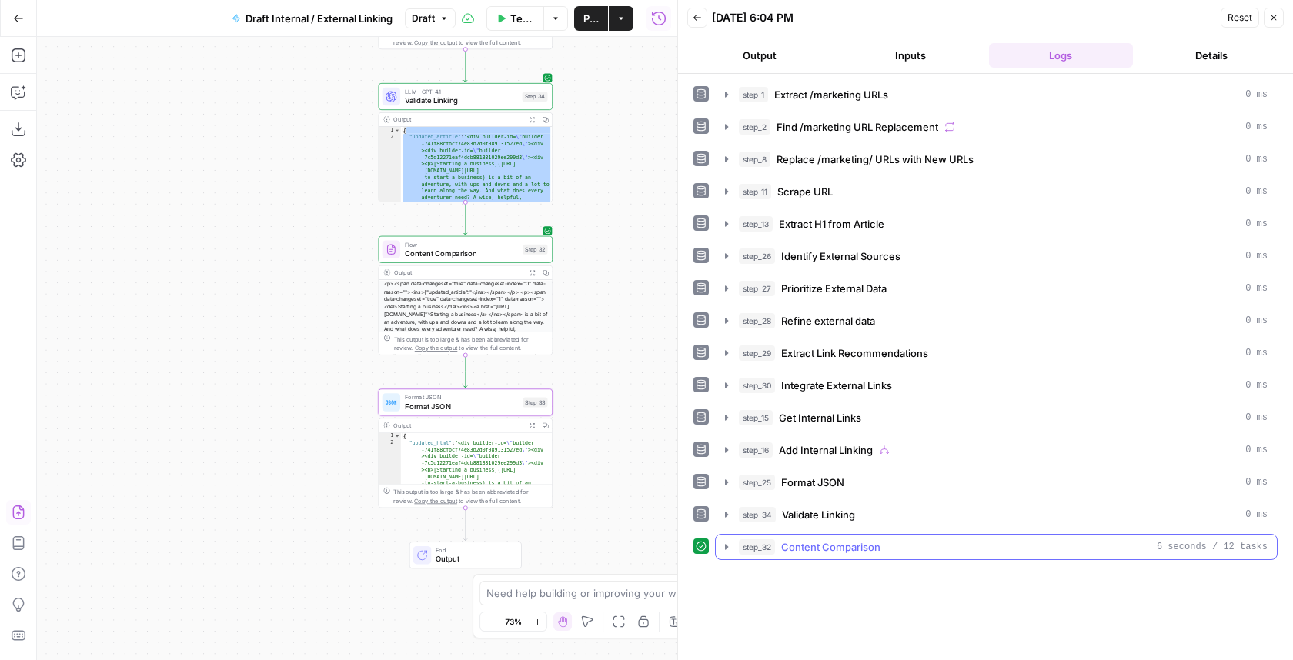
click at [560, 543] on div "step_32 Content Comparison 6 seconds / 12 tasks" at bounding box center [1003, 547] width 529 height 15
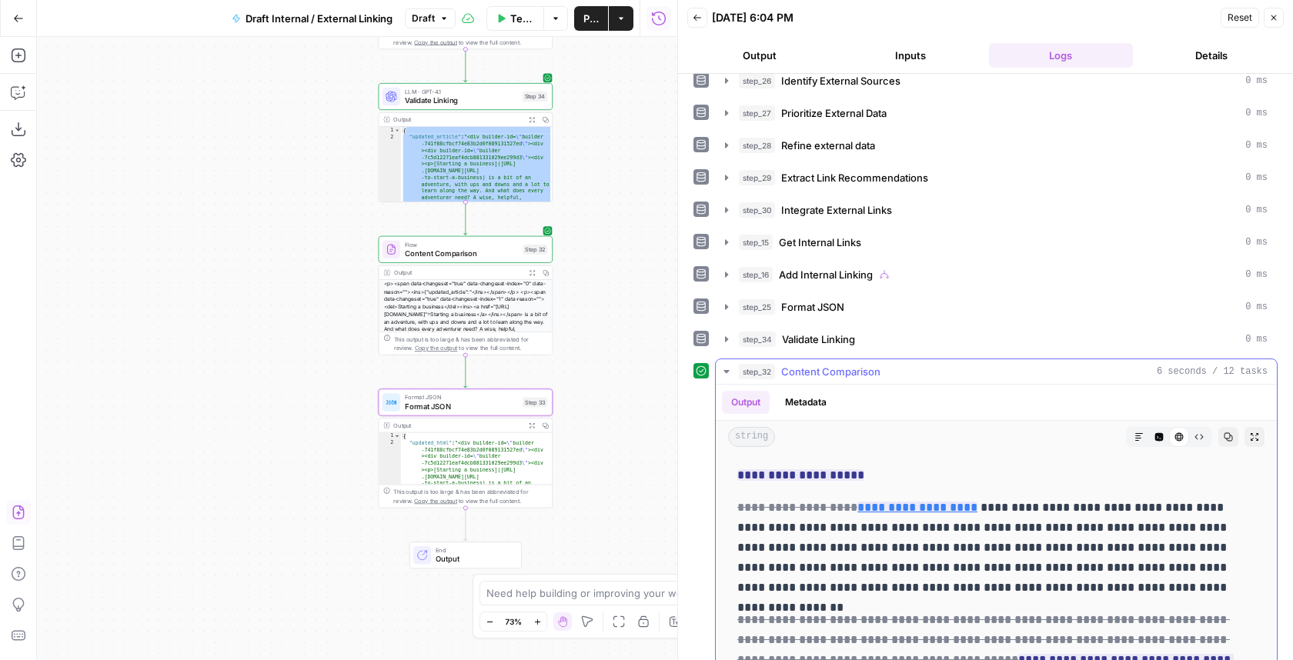
scroll to position [177, 0]
click at [454, 251] on span "Content Comparison" at bounding box center [462, 254] width 114 height 12
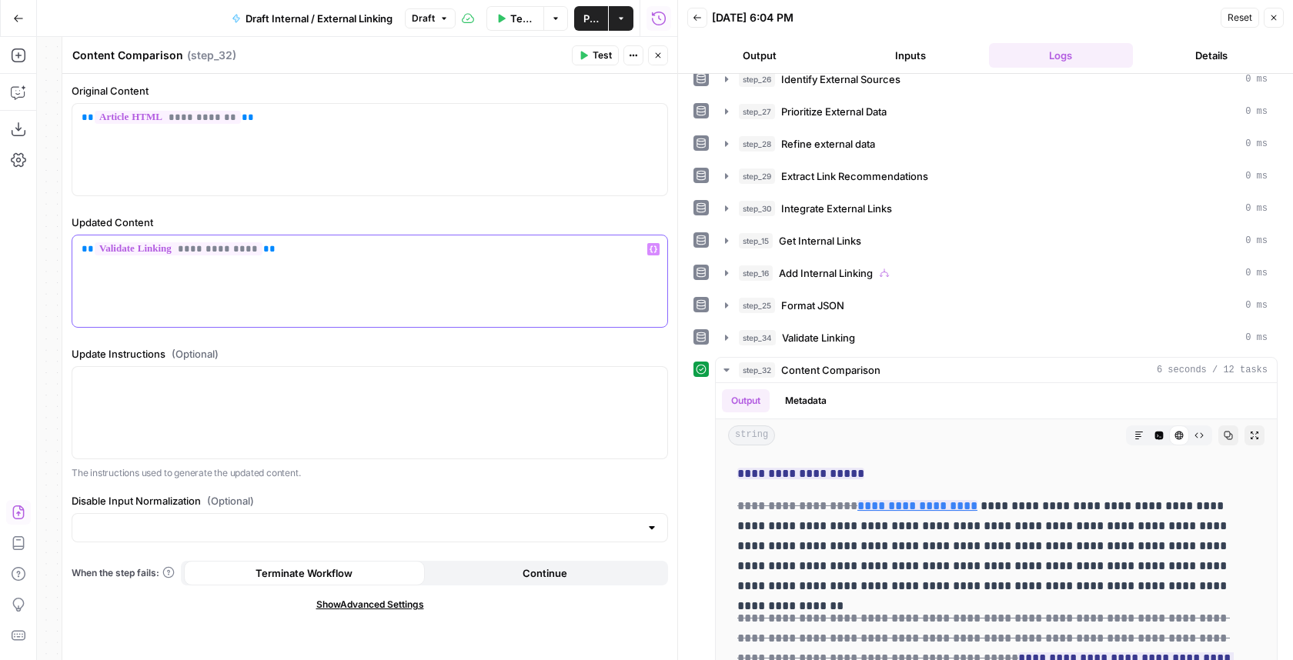
click at [463, 250] on p "**********" at bounding box center [370, 249] width 576 height 15
click at [226, 236] on div "**********" at bounding box center [369, 282] width 595 height 92
click at [225, 246] on span "**********" at bounding box center [182, 248] width 174 height 13
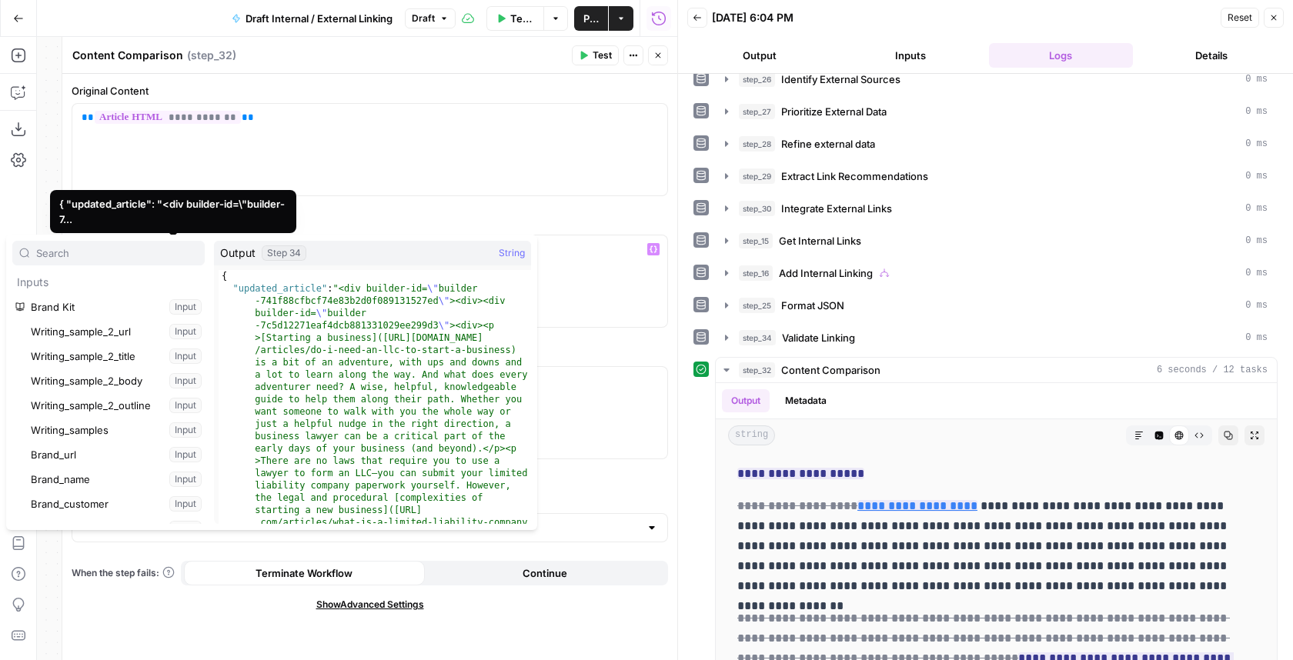
click at [303, 248] on div "Step 34" at bounding box center [284, 253] width 45 height 15
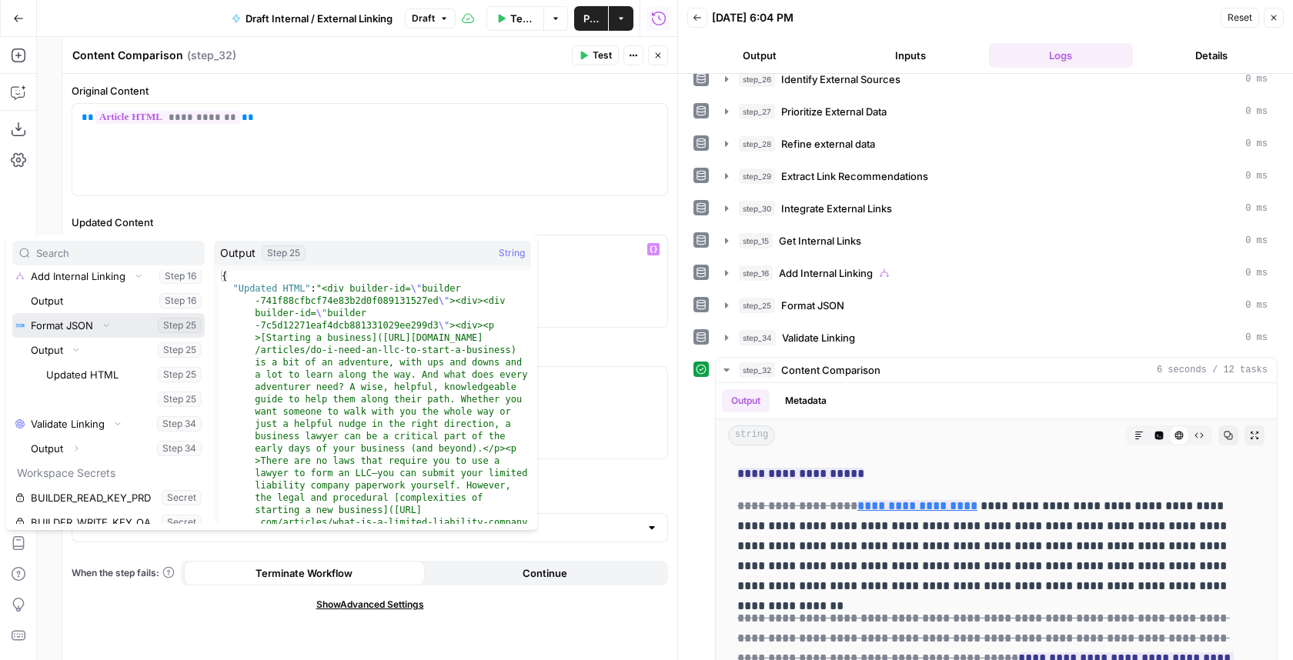
click at [108, 324] on icon "button" at bounding box center [106, 324] width 9 height 9
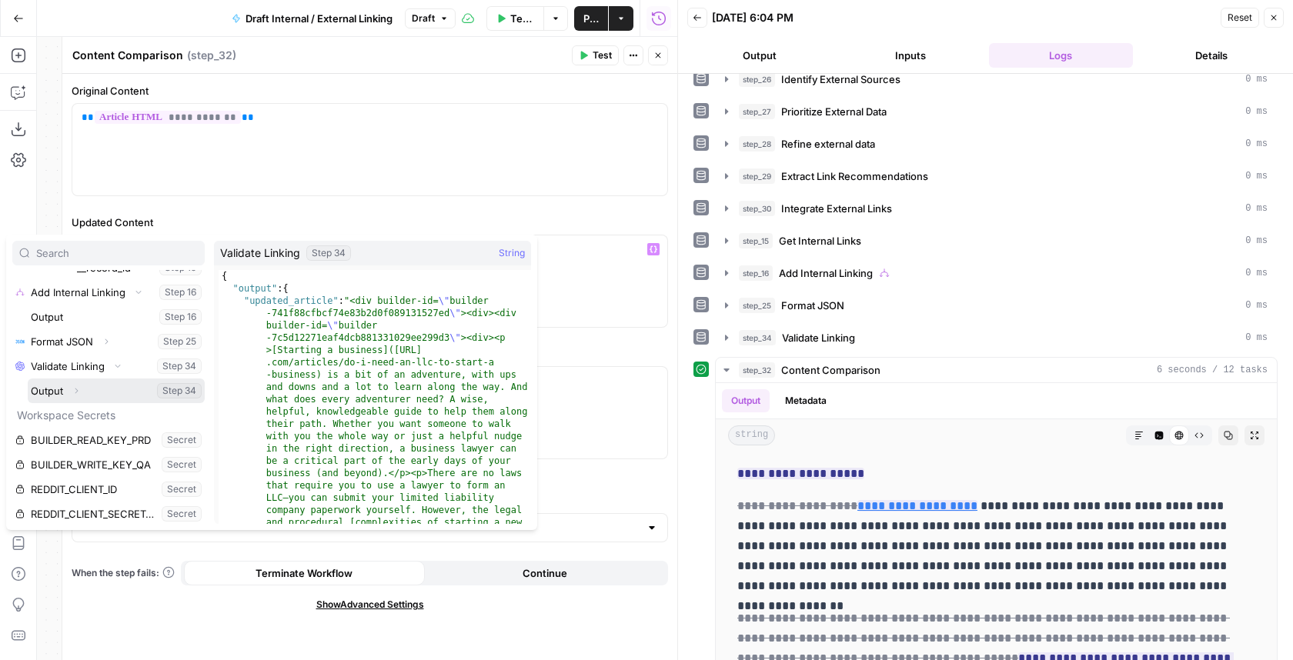
click at [79, 383] on button "Expand" at bounding box center [76, 391] width 20 height 20
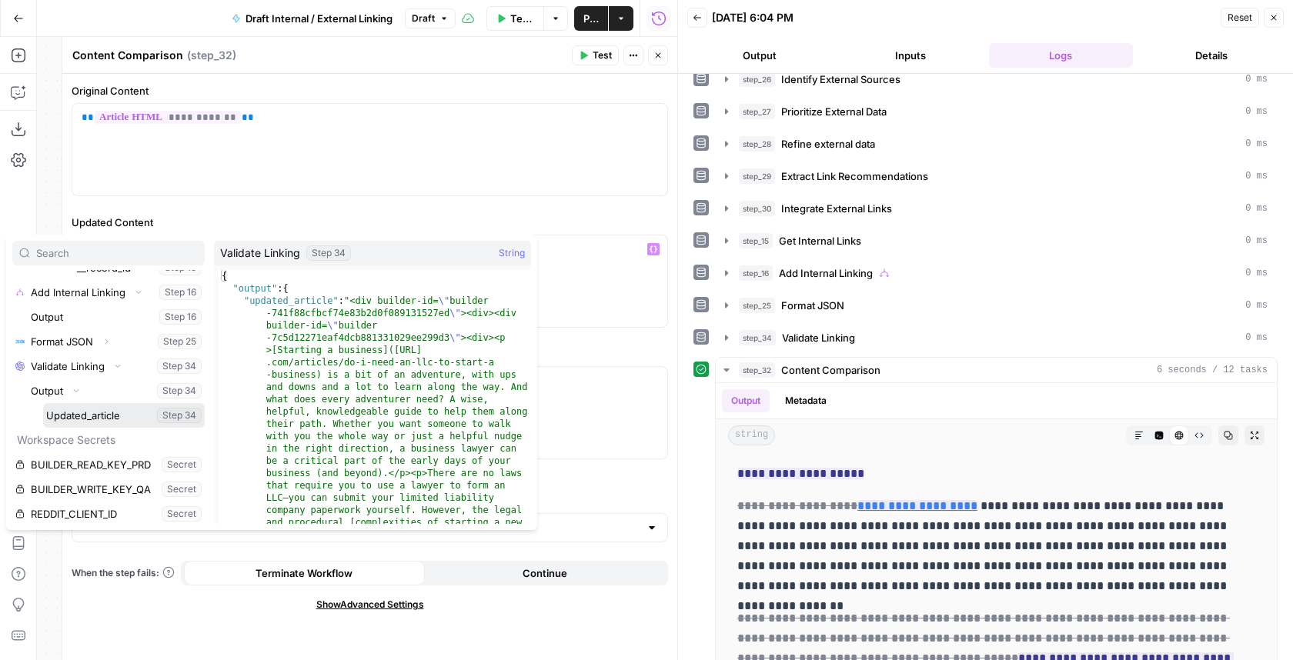
click at [82, 410] on button "Select variable Updated_article" at bounding box center [124, 415] width 162 height 25
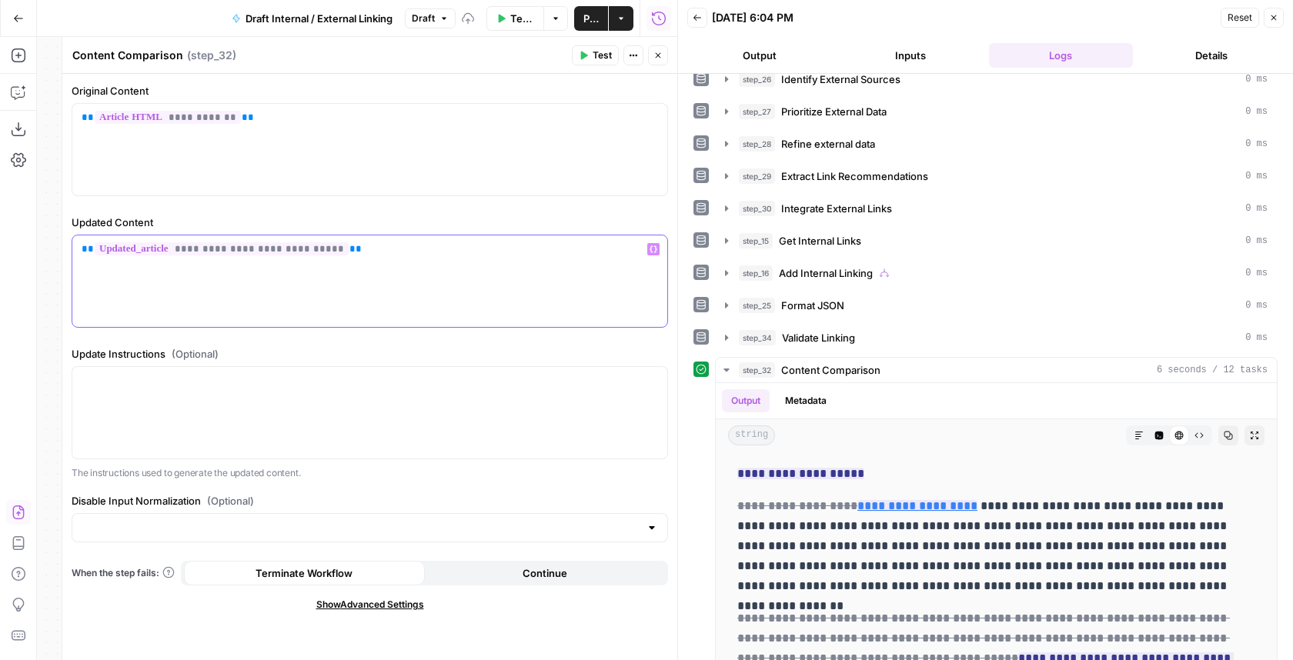
click at [456, 254] on p "**********" at bounding box center [370, 249] width 576 height 15
click at [560, 59] on icon "button" at bounding box center [657, 55] width 9 height 9
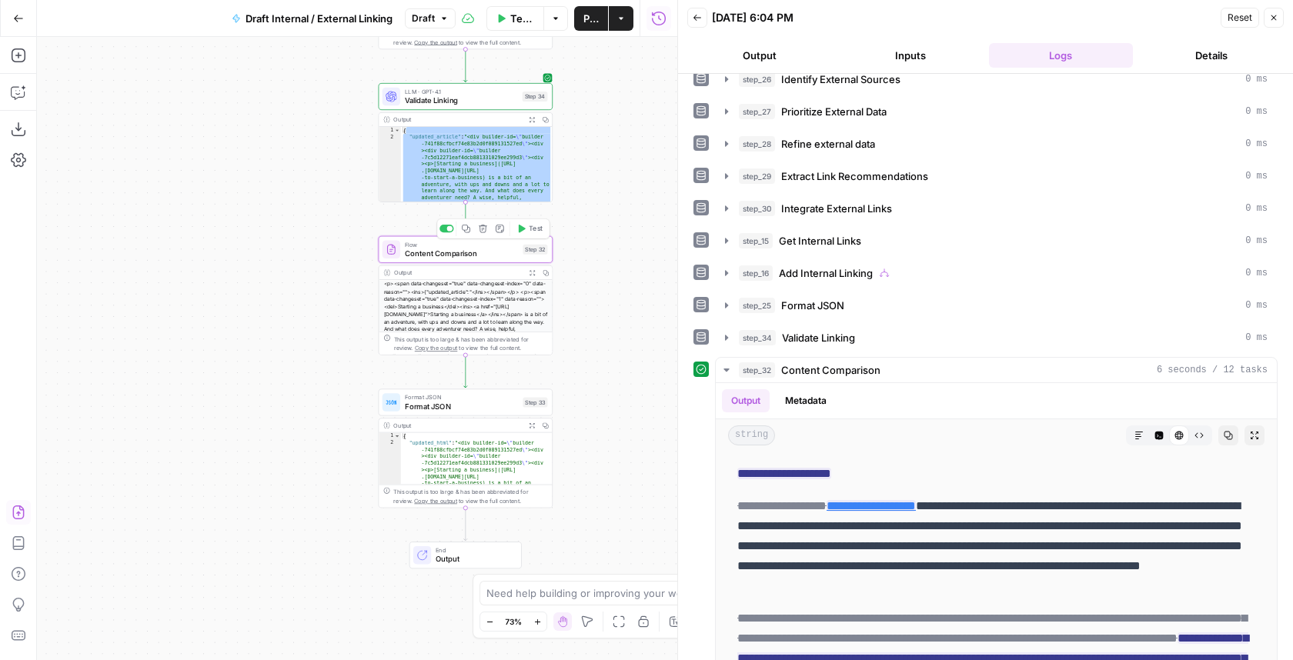
click at [534, 231] on span "Test" at bounding box center [536, 229] width 14 height 10
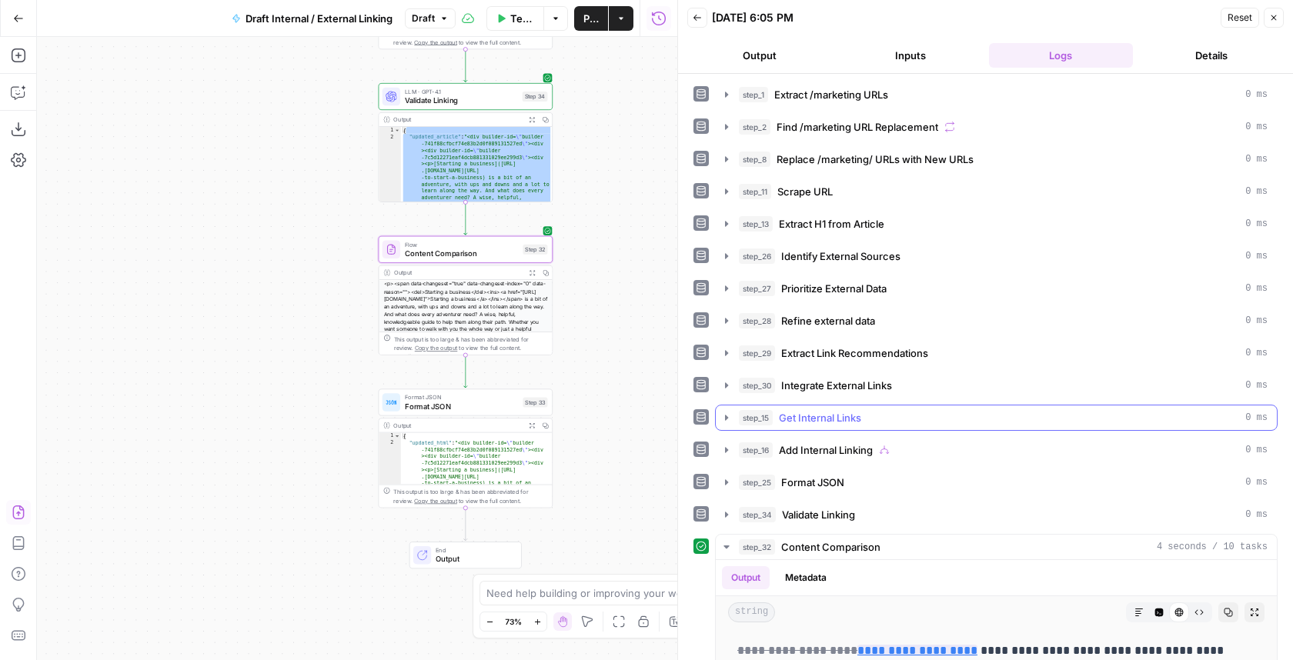
scroll to position [281, 0]
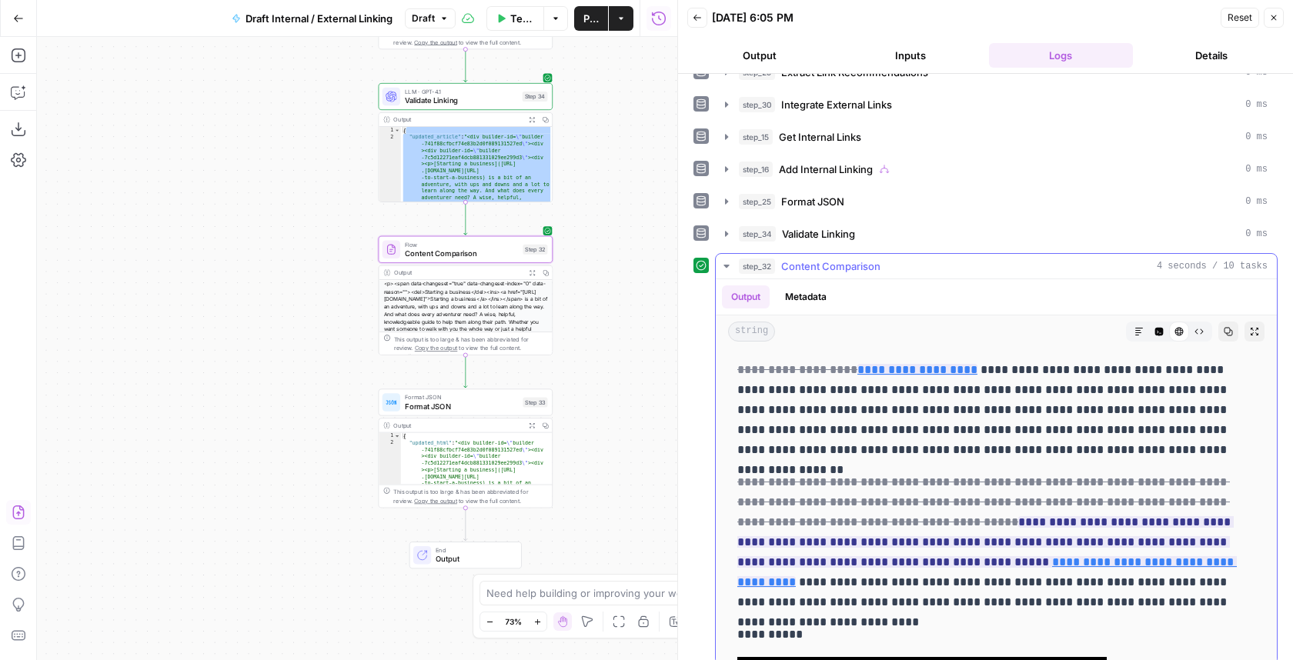
click at [560, 322] on button "Markdown" at bounding box center [1139, 332] width 20 height 20
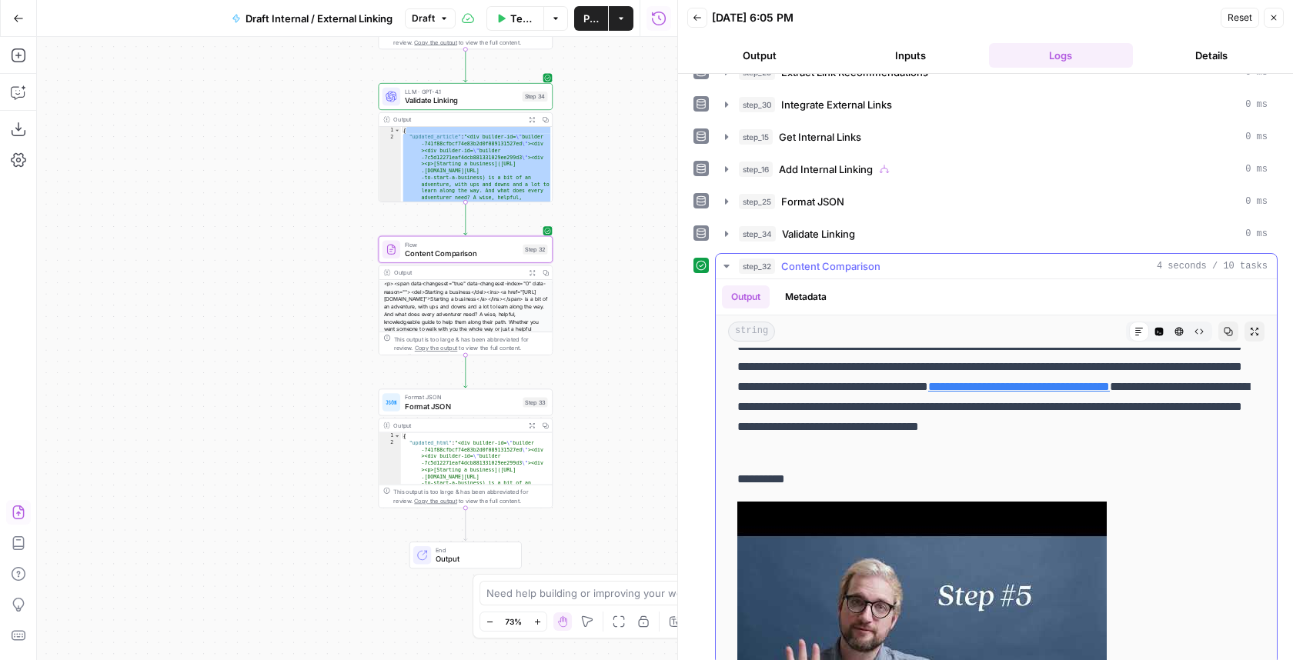
click at [560, 324] on button "Expand Output" at bounding box center [1255, 332] width 20 height 20
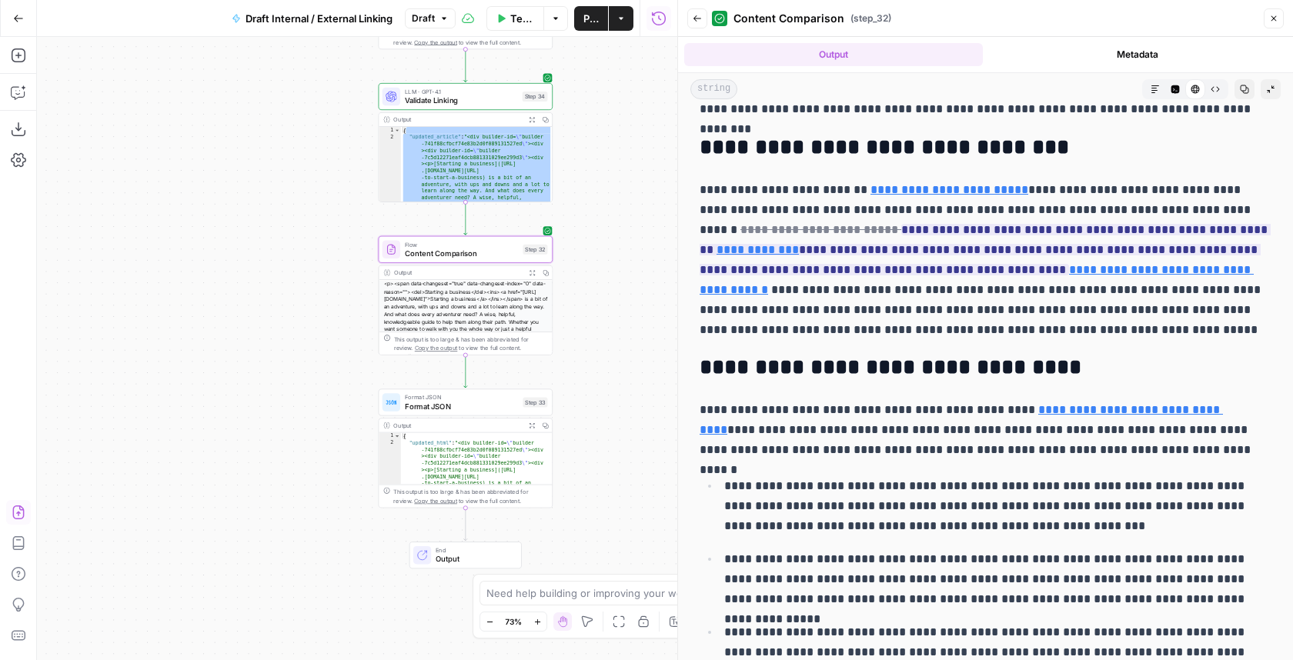
scroll to position [2949, 0]
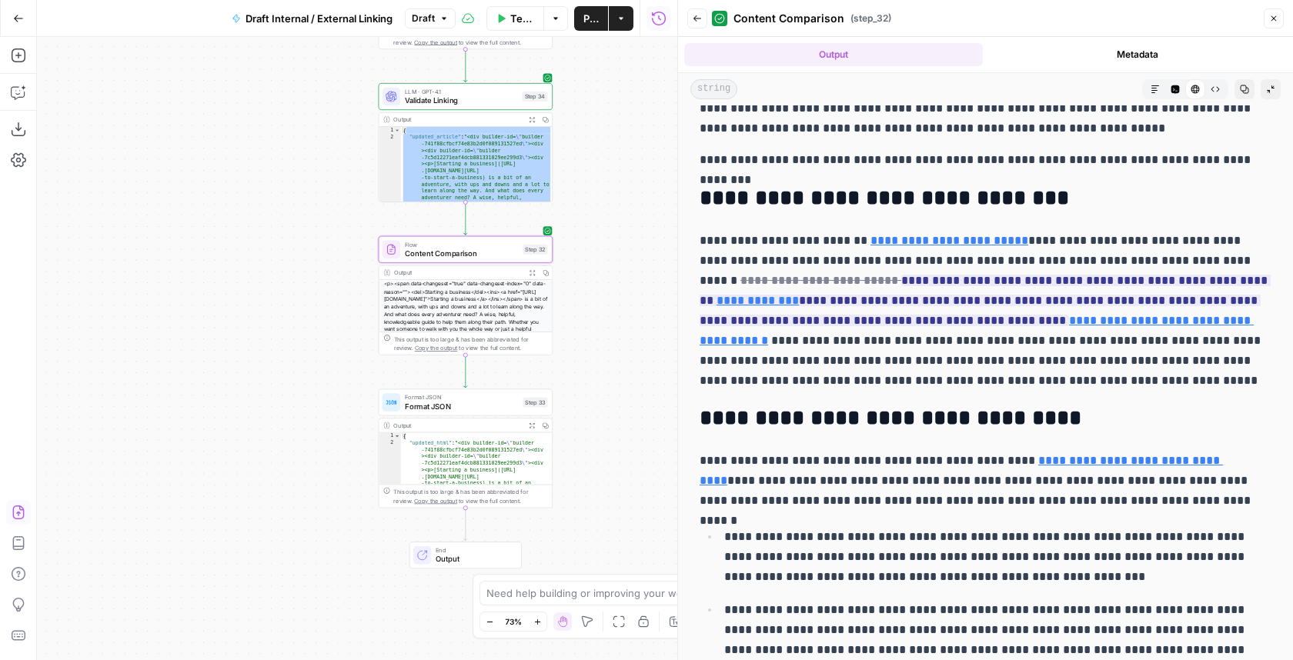
click at [560, 92] on icon "button" at bounding box center [1215, 89] width 9 height 9
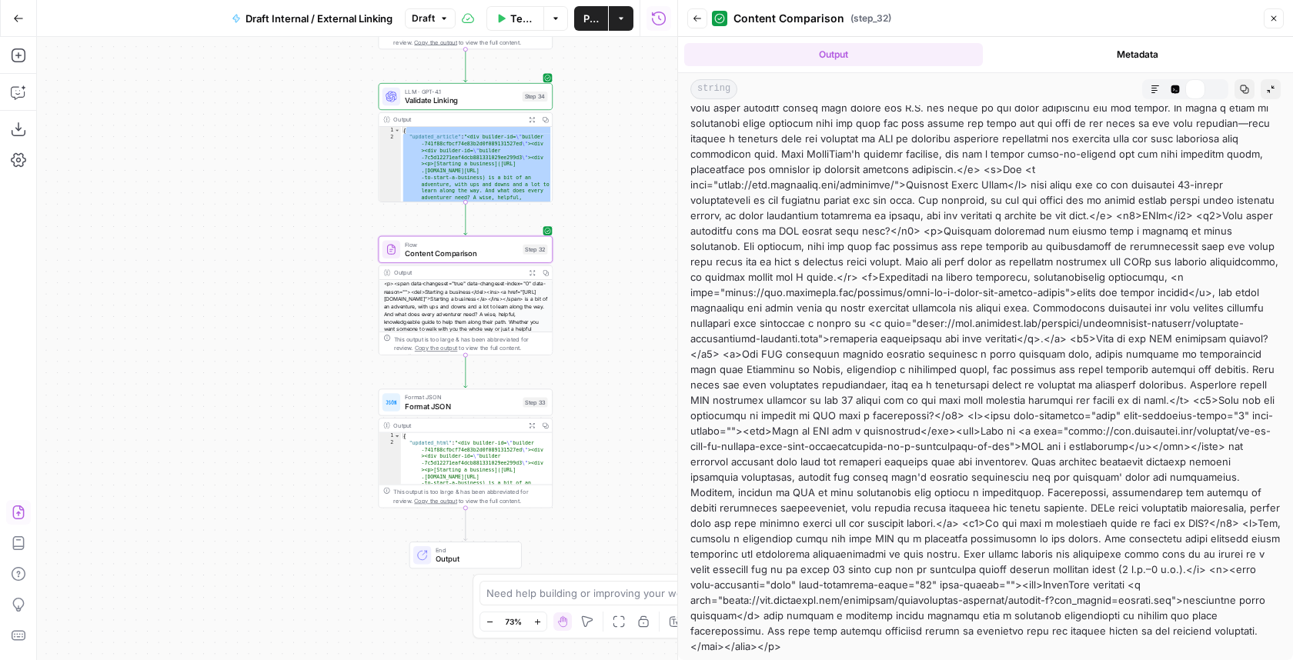
scroll to position [1920, 0]
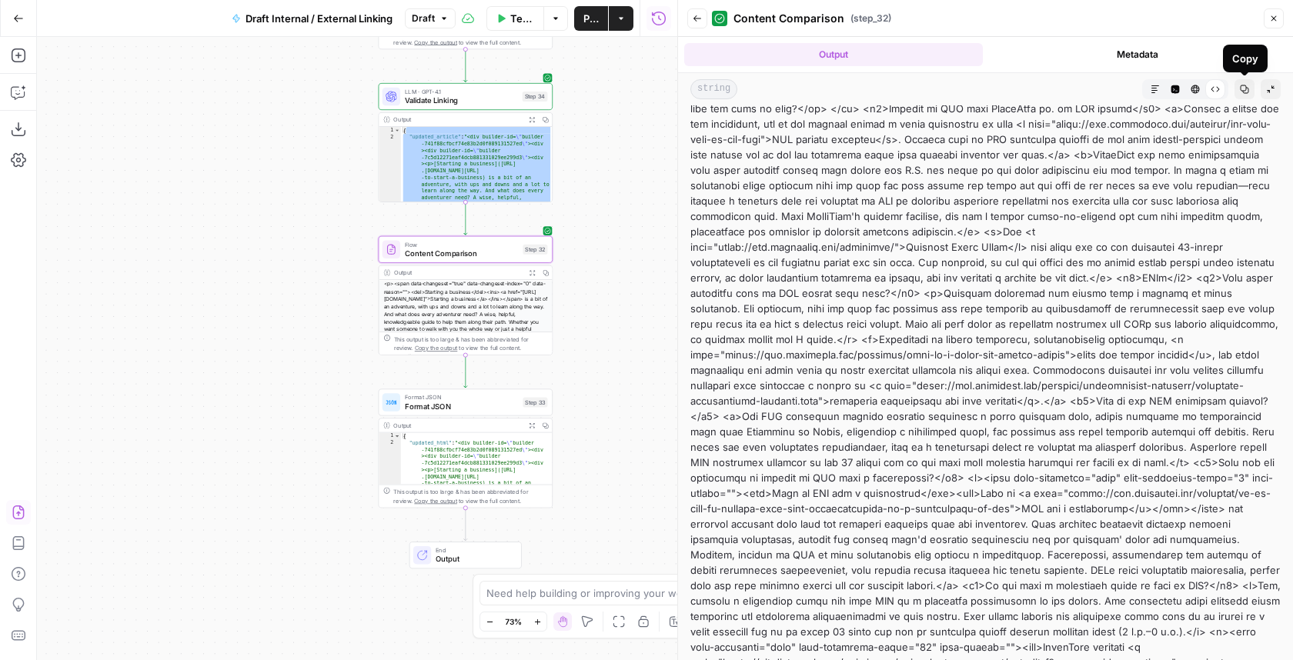
click at [560, 88] on button "HTML Viewer" at bounding box center [1195, 89] width 20 height 20
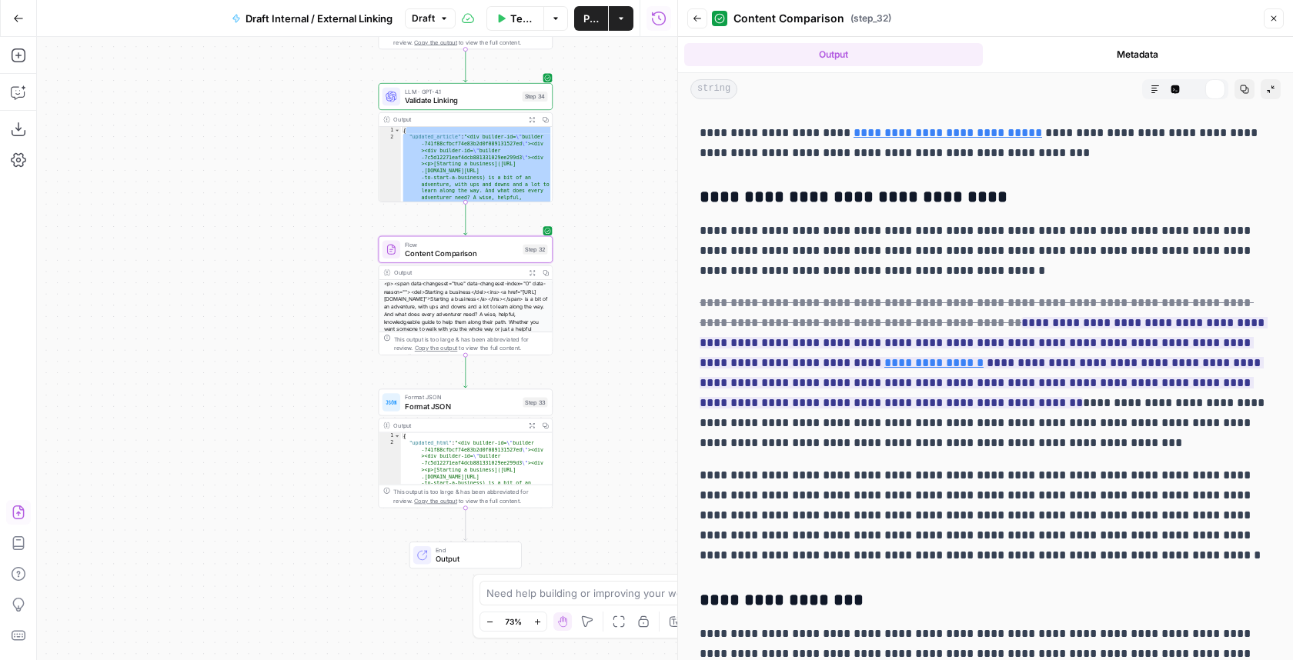
scroll to position [0, 0]
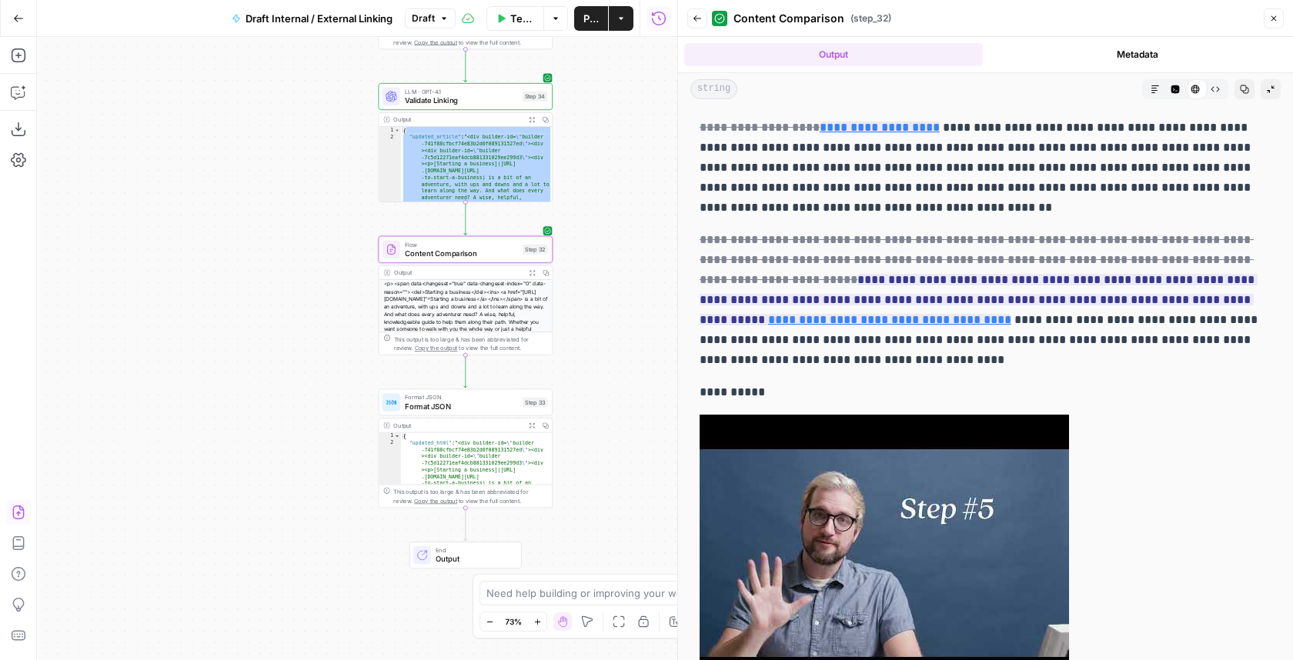
click at [560, 88] on button "Code Editor" at bounding box center [1175, 89] width 20 height 20
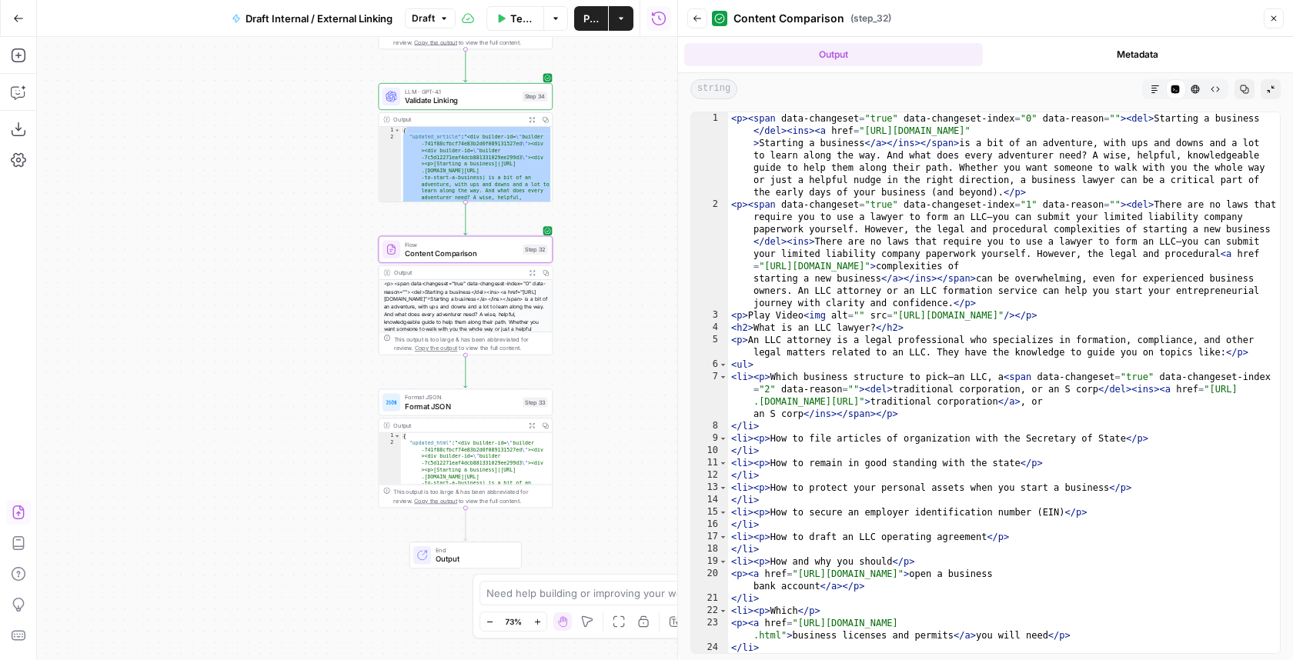
click at [560, 92] on icon "button" at bounding box center [1155, 89] width 9 height 9
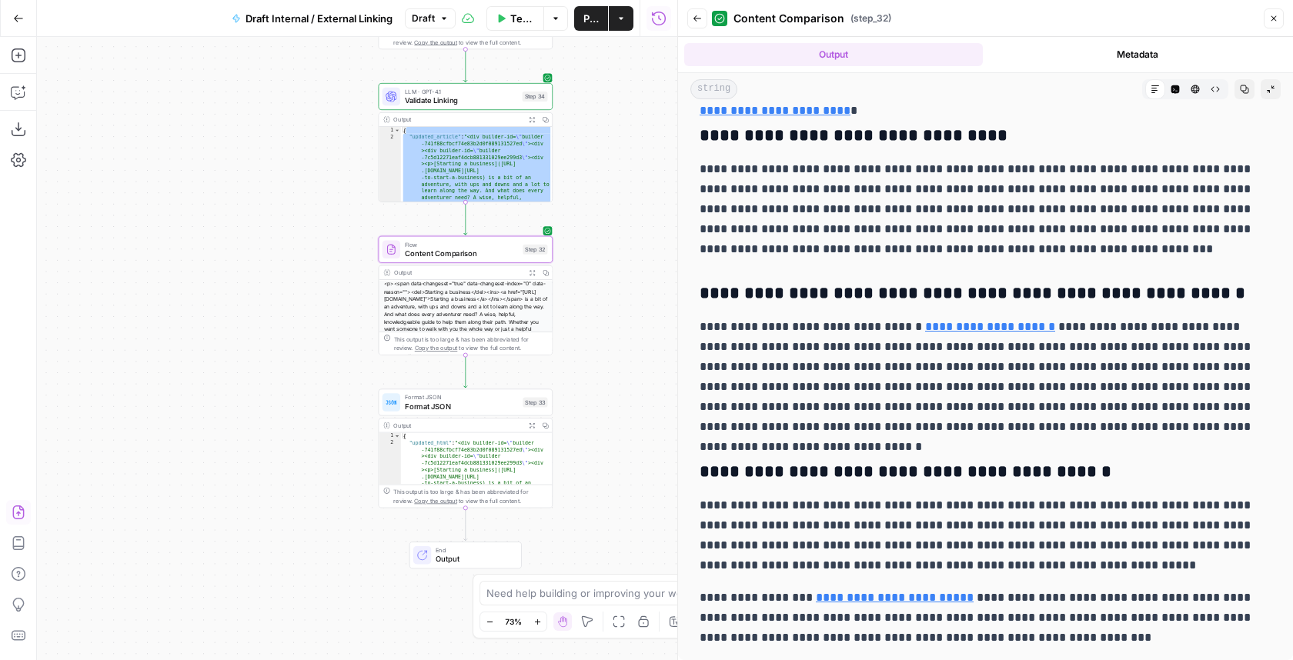
drag, startPoint x: 701, startPoint y: 129, endPoint x: 1117, endPoint y: 723, distance: 725.1
click at [560, 660] on html "LegalZoom New Home Browse Insights Opportunities Your Data Recent Grids Article…" at bounding box center [646, 330] width 1293 height 660
click at [560, 462] on h3 "**********" at bounding box center [986, 473] width 572 height 22
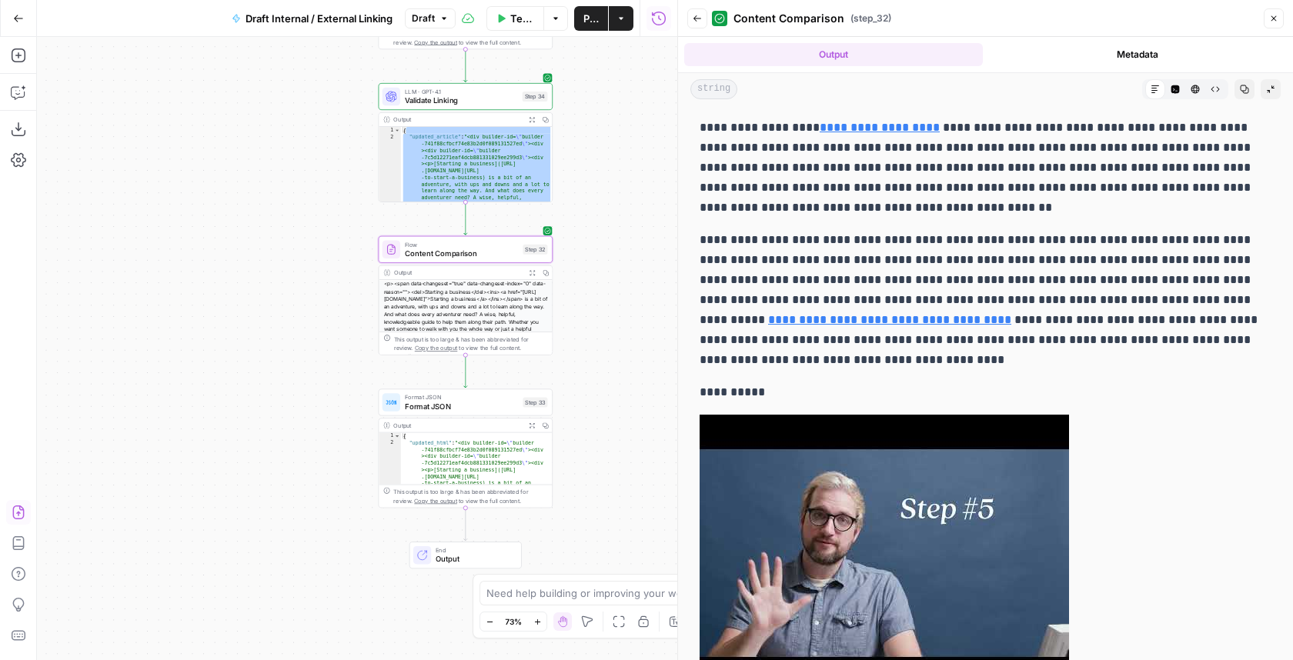
drag, startPoint x: 1068, startPoint y: 640, endPoint x: 689, endPoint y: 130, distance: 635.4
click at [560, 85] on icon "button" at bounding box center [1215, 89] width 9 height 9
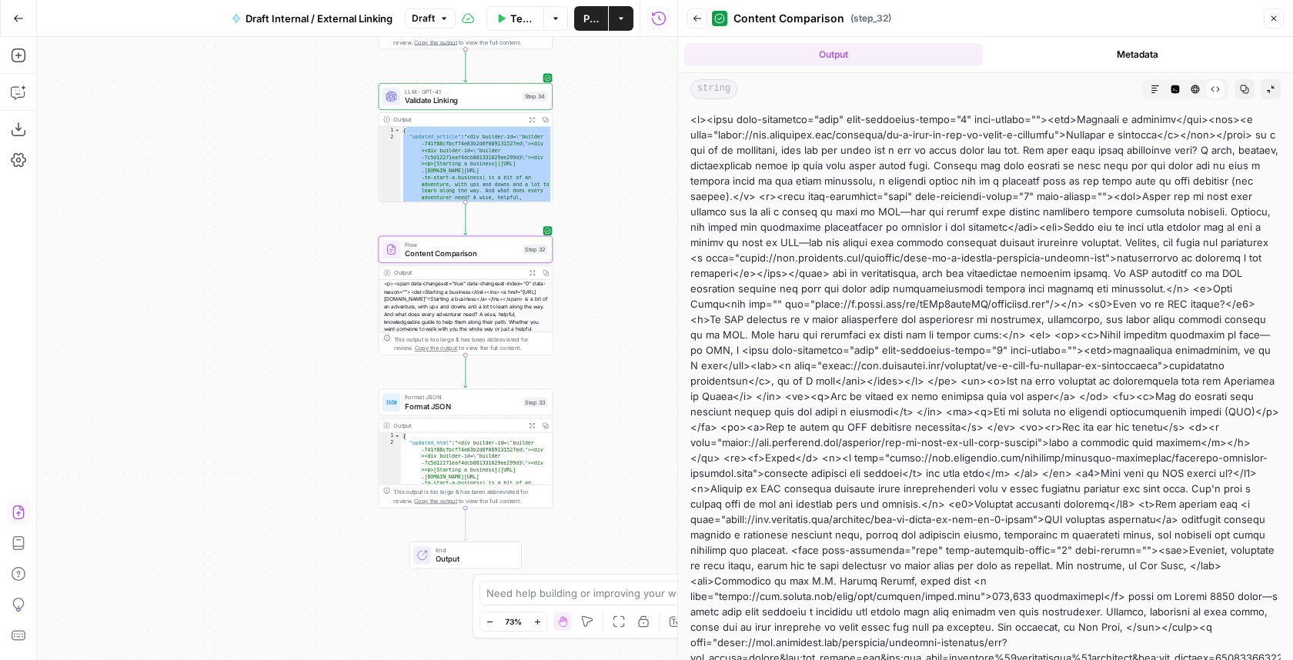
click at [560, 95] on button "Copy" at bounding box center [1245, 89] width 20 height 20
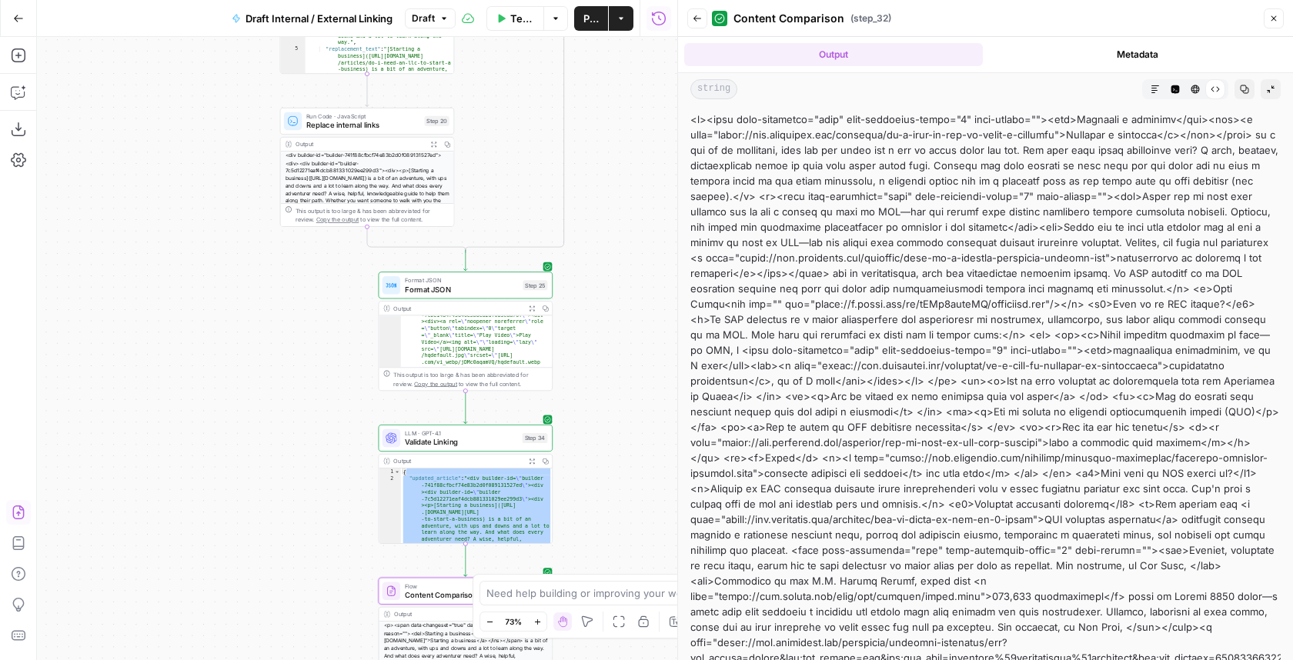
drag, startPoint x: 640, startPoint y: 151, endPoint x: 640, endPoint y: 493, distance: 341.7
click at [560, 493] on div "true false Workflow Set Inputs Inputs LLM · GPT-5 Nano Extract /marketing URLs …" at bounding box center [357, 348] width 640 height 623
click at [531, 458] on icon "button" at bounding box center [532, 461] width 6 height 6
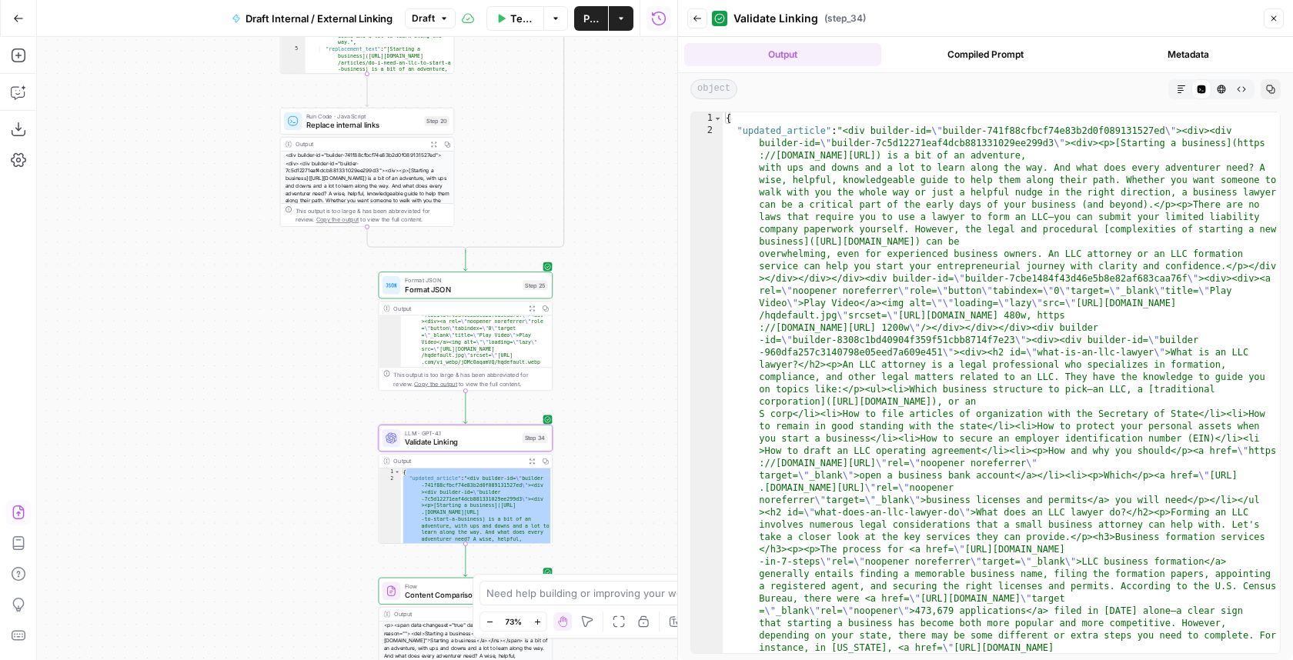
click at [560, 95] on button "Raw Output" at bounding box center [1241, 89] width 20 height 20
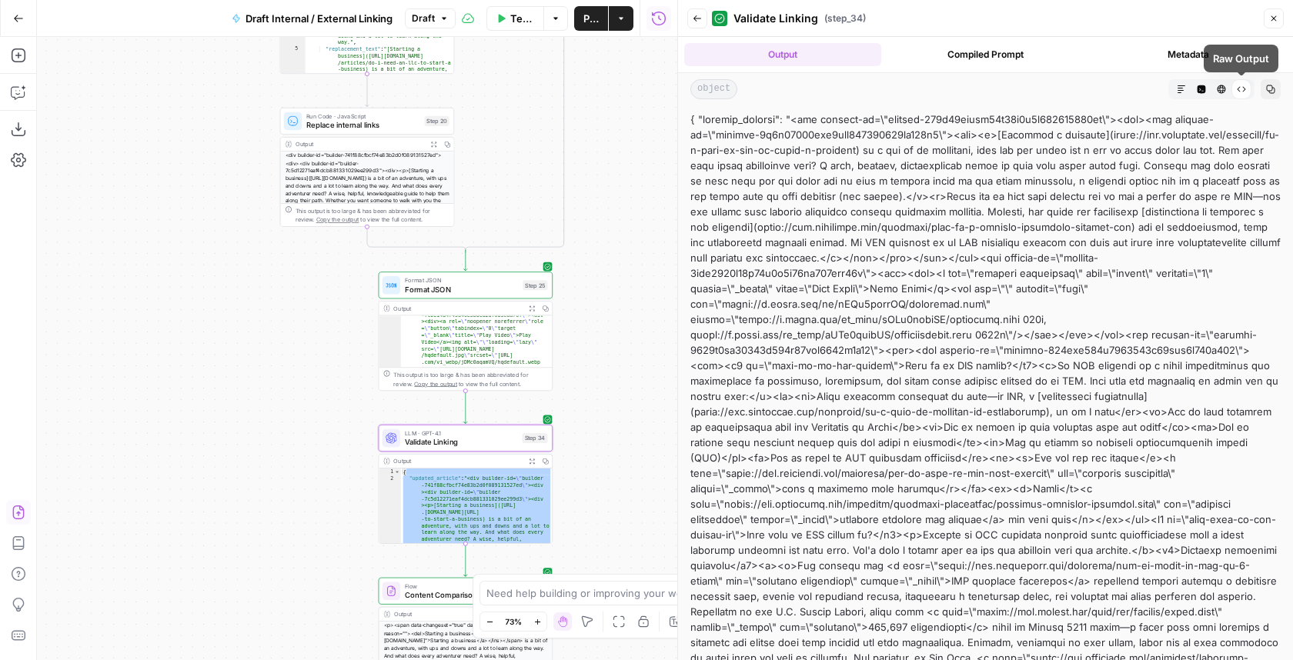
click at [560, 95] on button "Copy" at bounding box center [1271, 89] width 20 height 20
click at [560, 82] on button "Markdown" at bounding box center [1181, 89] width 20 height 20
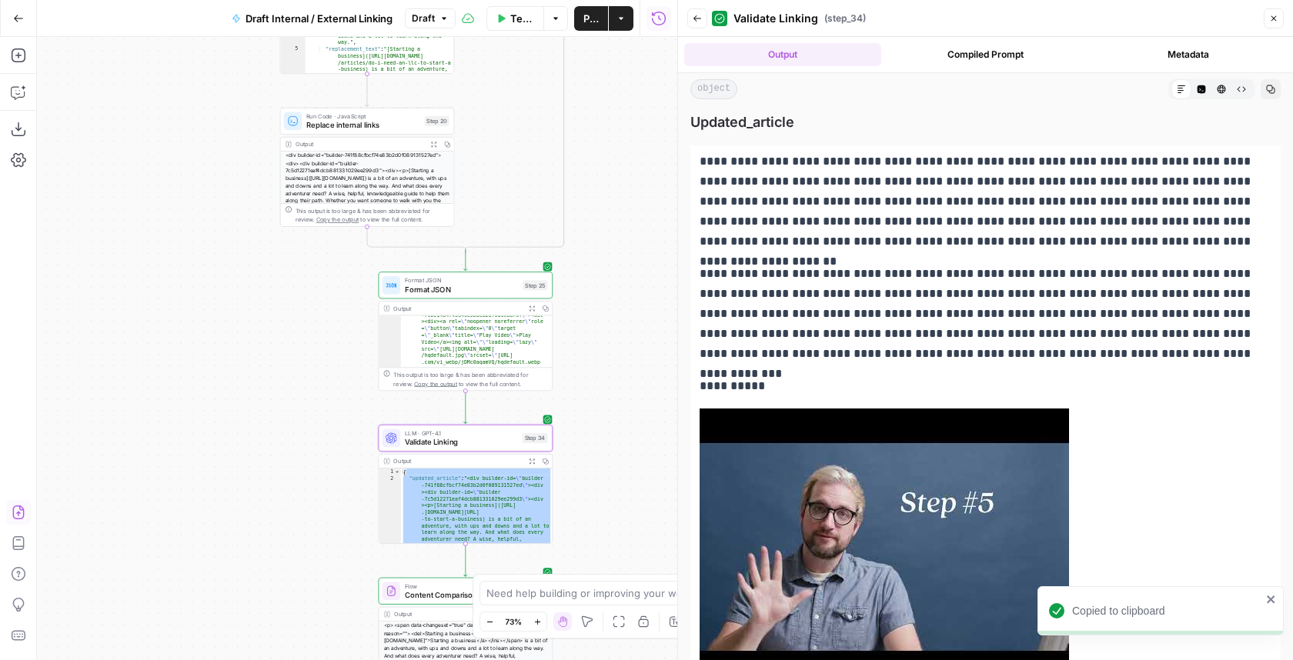
click at [560, 93] on icon "button" at bounding box center [1270, 89] width 9 height 9
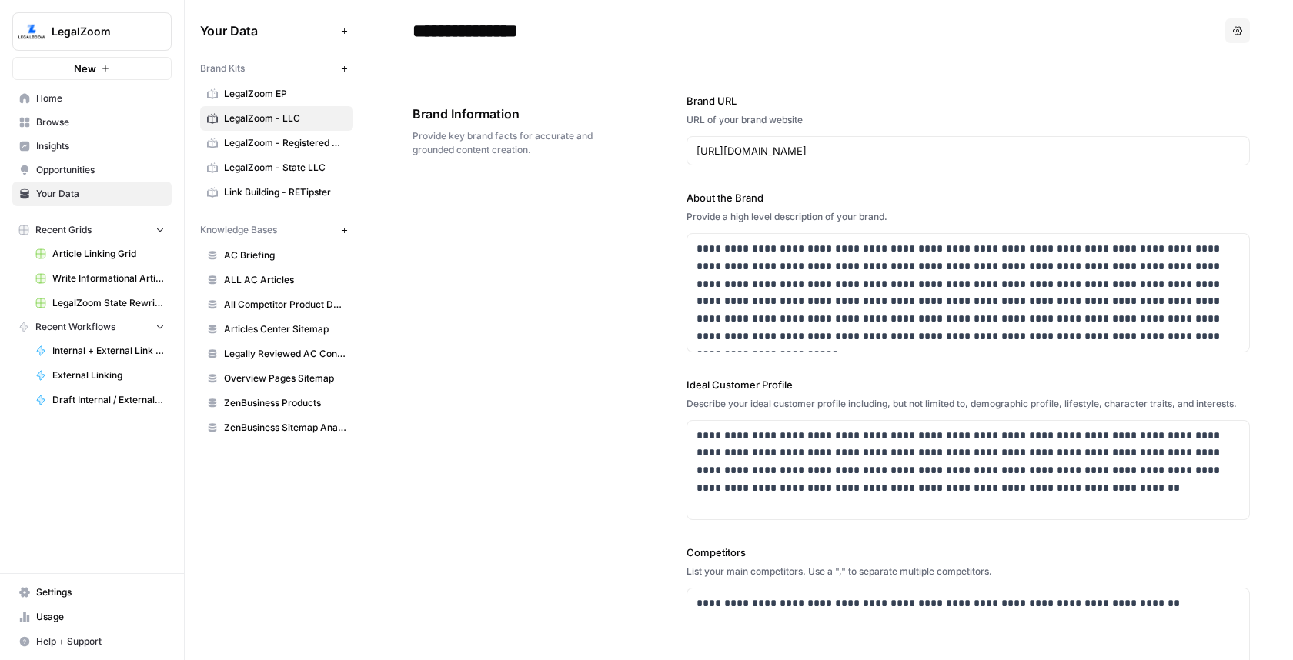
scroll to position [1864, 0]
